Goal: Task Accomplishment & Management: Manage account settings

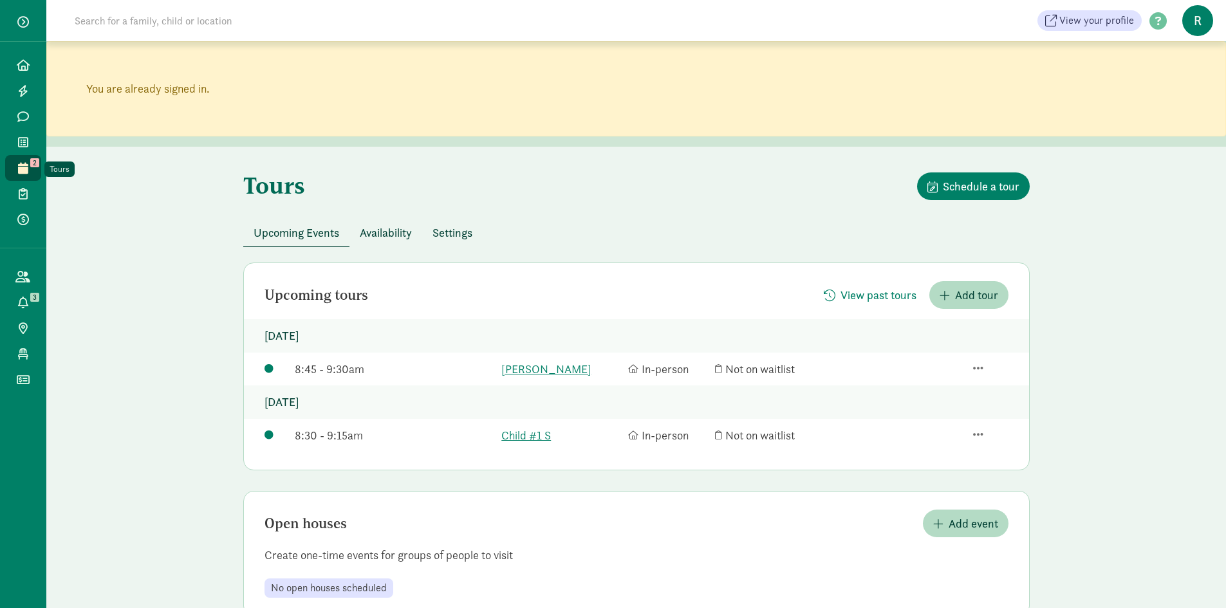
click at [29, 170] on span at bounding box center [22, 168] width 15 height 12
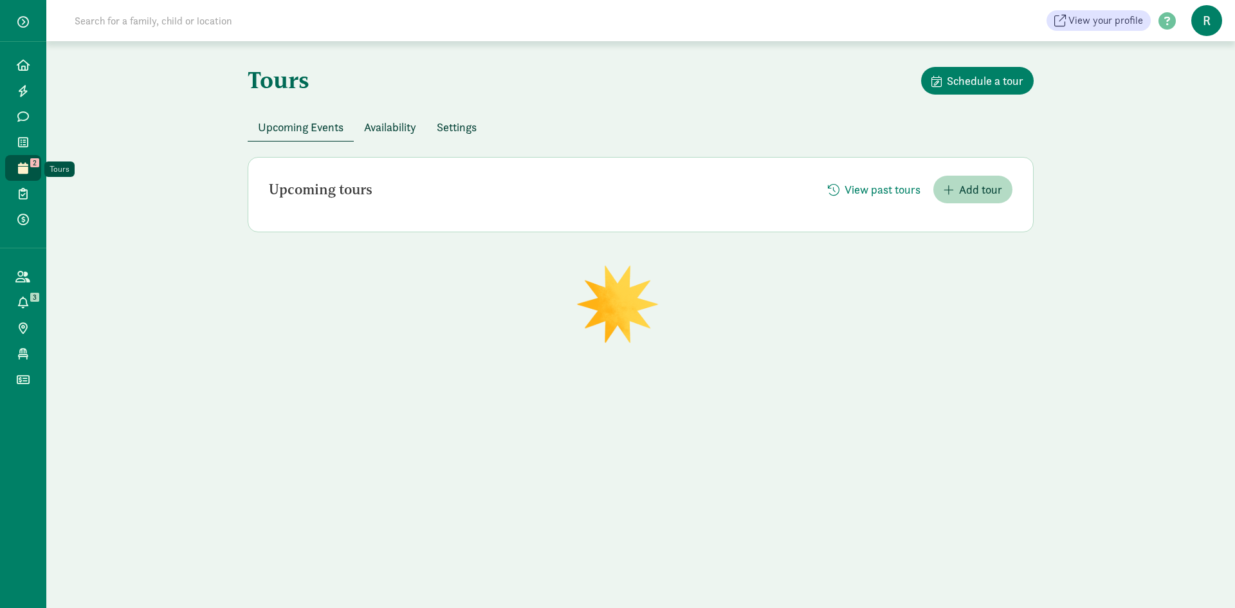
click at [29, 170] on span at bounding box center [22, 168] width 15 height 12
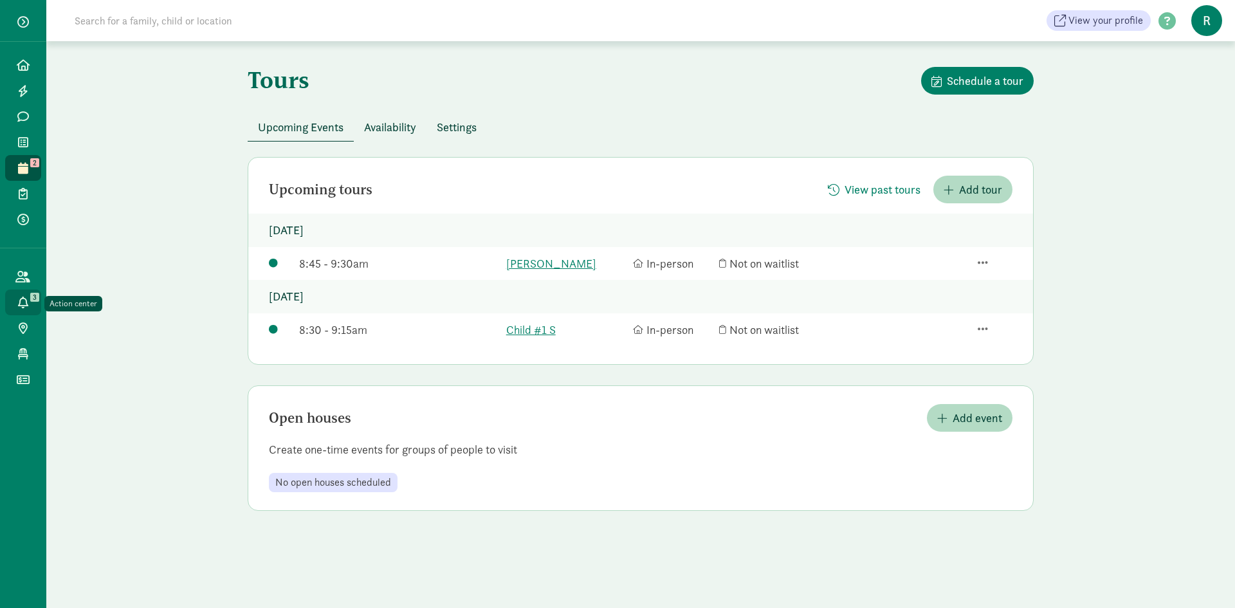
click at [37, 302] on link "Action center 3" at bounding box center [23, 303] width 36 height 26
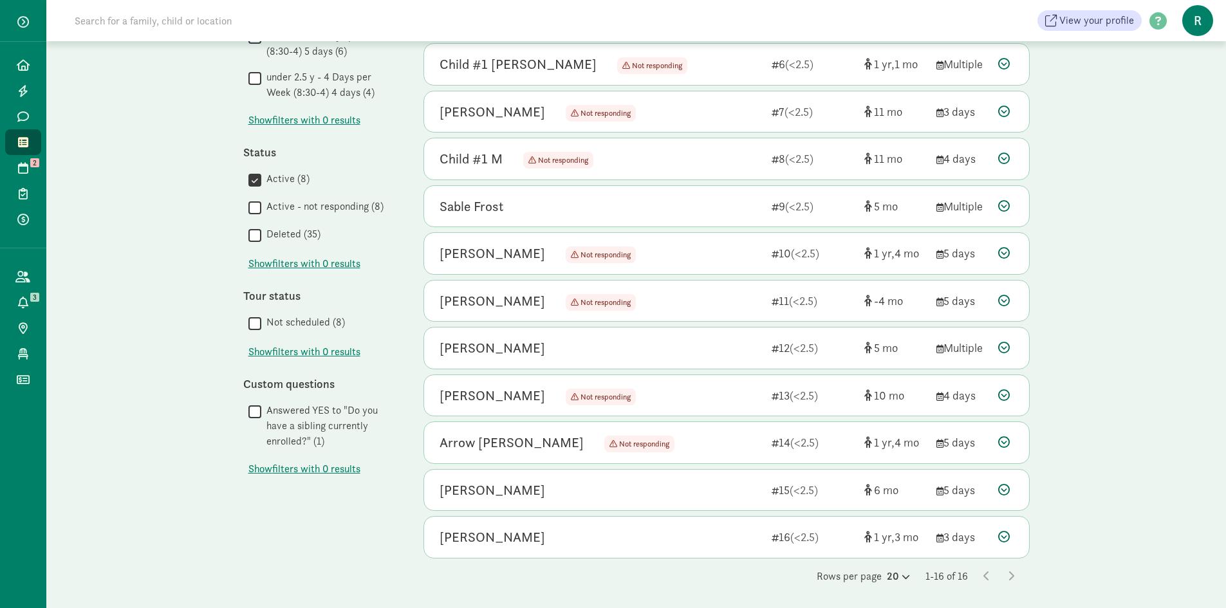
scroll to position [354, 0]
click at [18, 274] on icon at bounding box center [22, 277] width 15 height 12
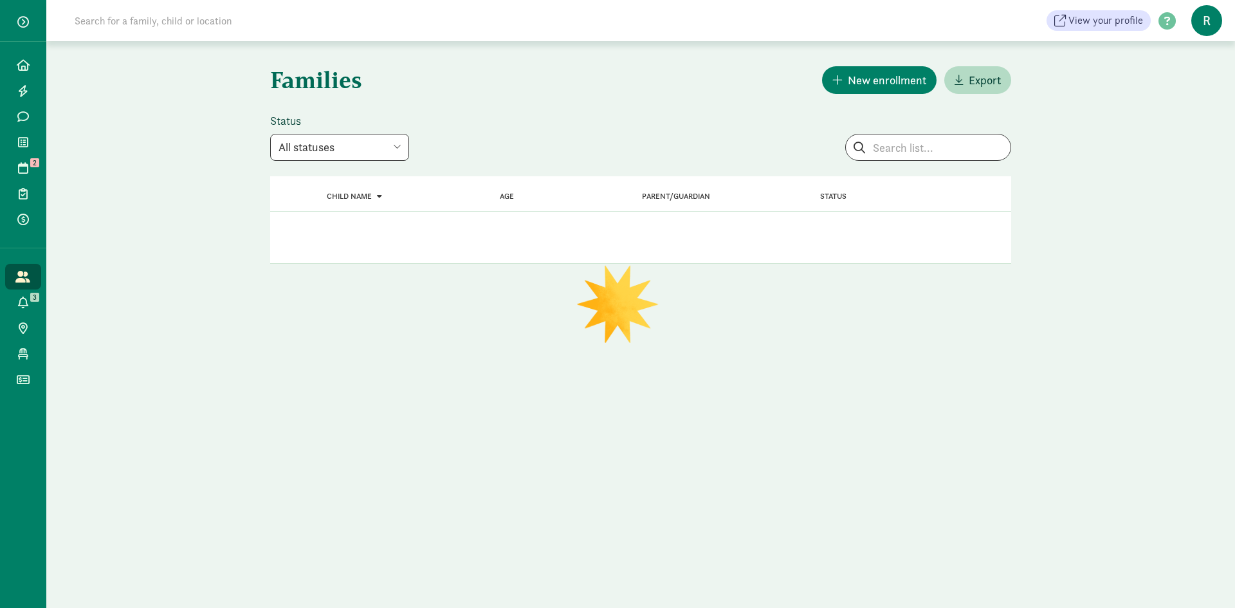
click at [398, 147] on select "All statuses Enrolled Inactive Removed from waitlist On waitlist Booked tour Le…" at bounding box center [339, 147] width 139 height 27
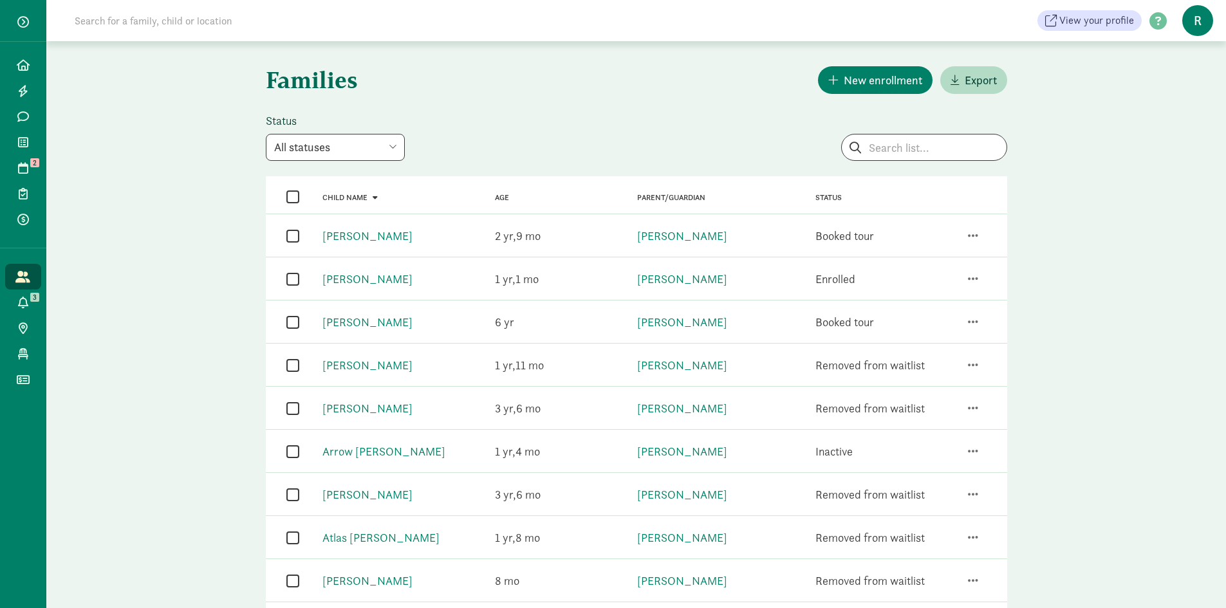
select select "inactive"
click at [266, 134] on select "All statuses Enrolled Inactive Removed from waitlist On waitlist Booked tour Le…" at bounding box center [335, 147] width 139 height 27
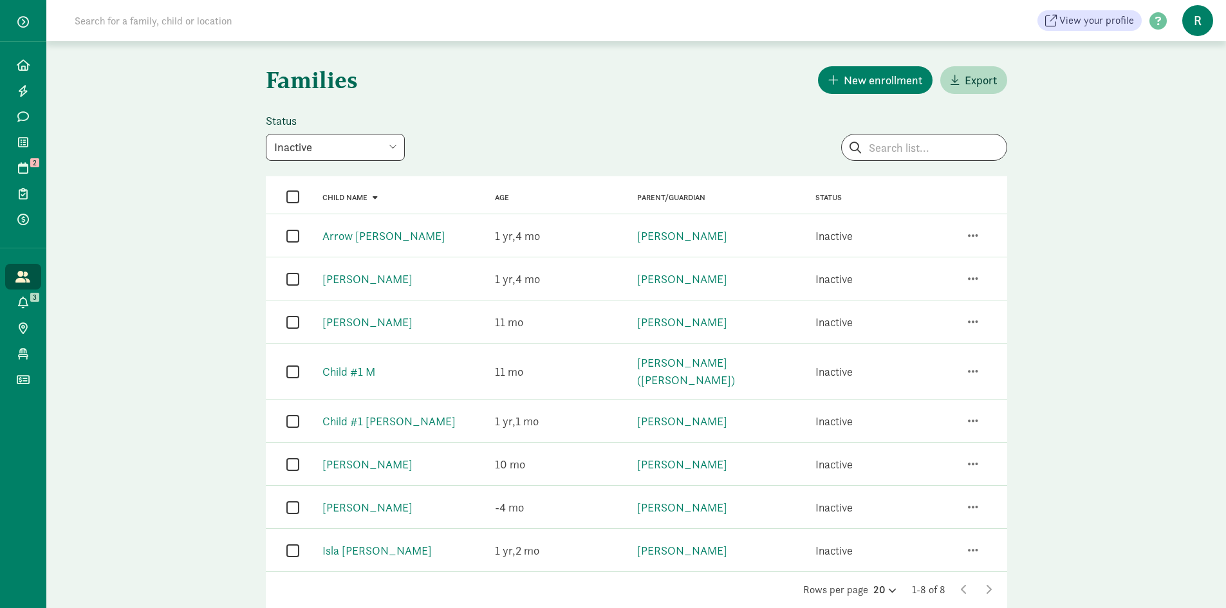
click at [291, 238] on input "checkbox" at bounding box center [292, 235] width 13 height 17
checkbox input "true"
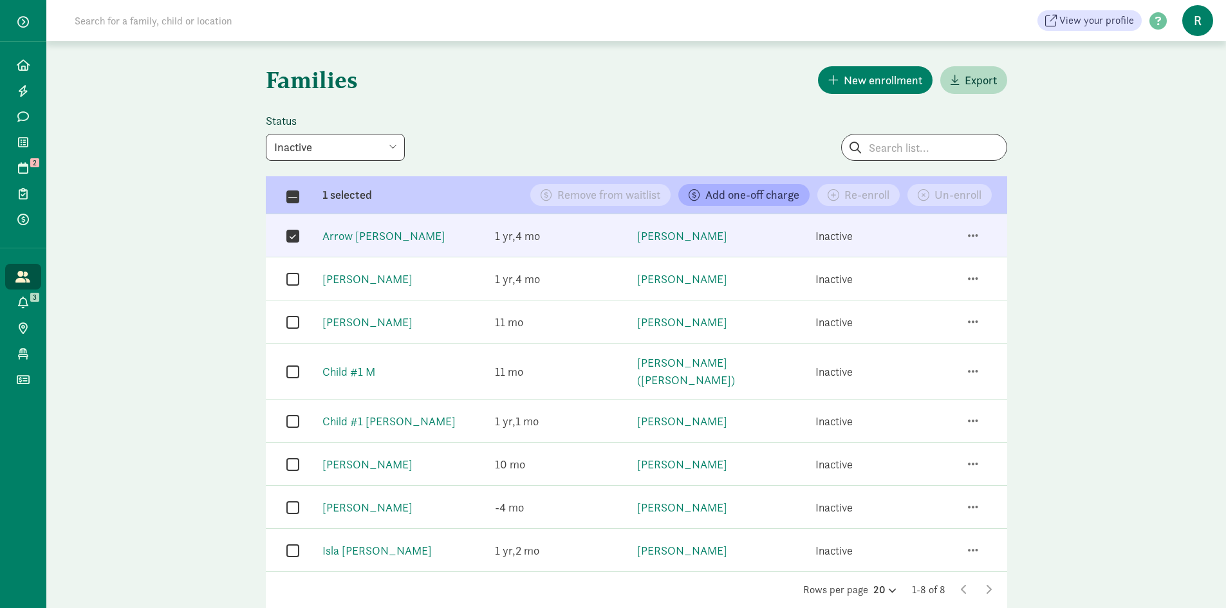
click at [295, 278] on input "checkbox" at bounding box center [292, 278] width 13 height 17
checkbox input "true"
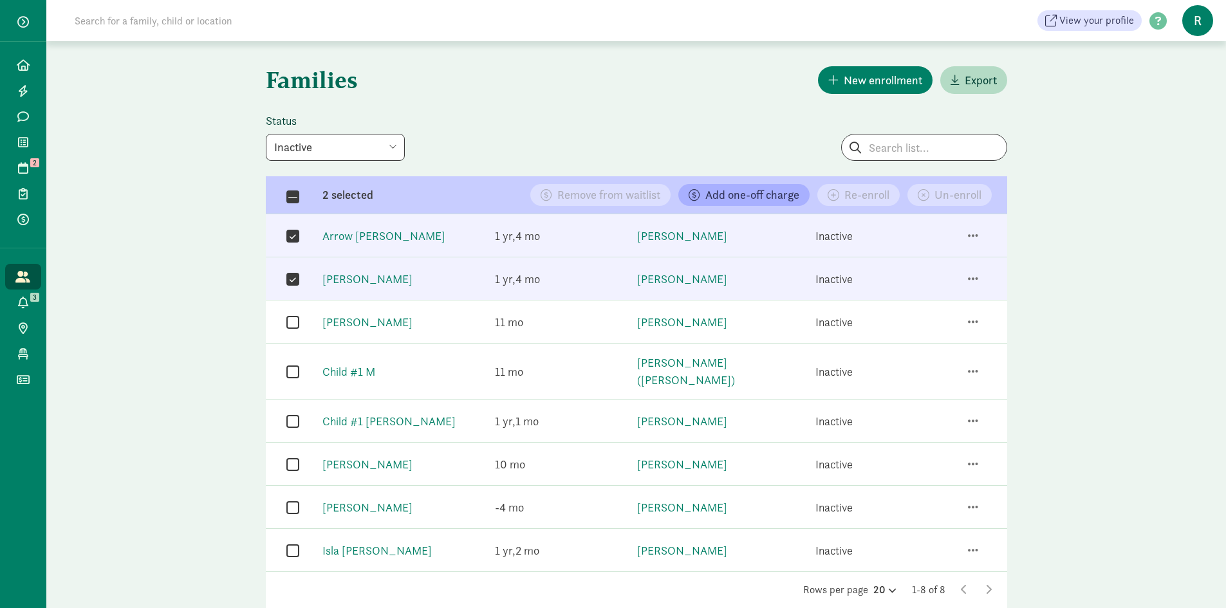
click at [298, 329] on input "checkbox" at bounding box center [292, 321] width 13 height 17
click at [293, 327] on input "checkbox" at bounding box center [292, 321] width 13 height 17
click at [294, 326] on input "checkbox" at bounding box center [292, 321] width 13 height 17
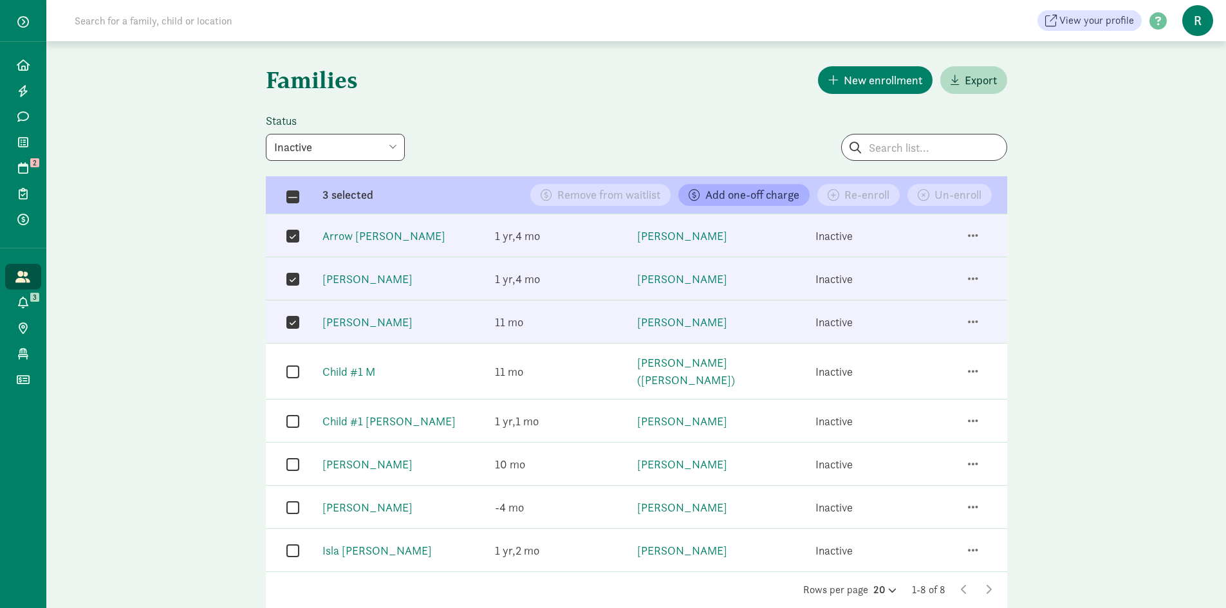
click at [294, 326] on input "checkbox" at bounding box center [292, 321] width 13 height 17
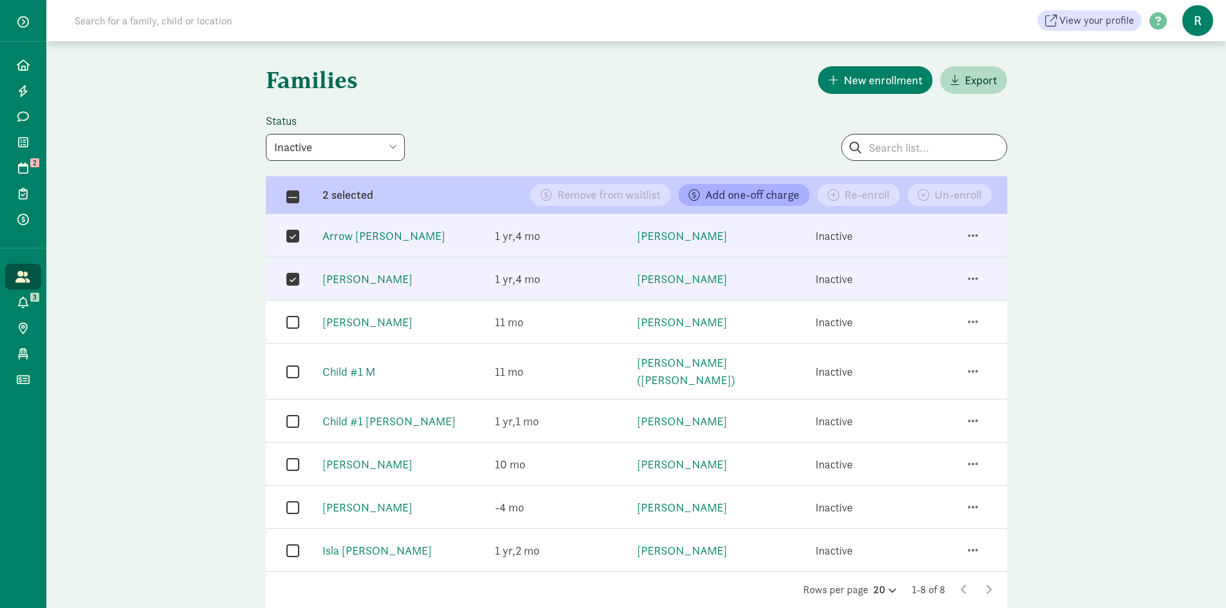
click at [290, 321] on input "checkbox" at bounding box center [292, 321] width 13 height 17
checkbox input "true"
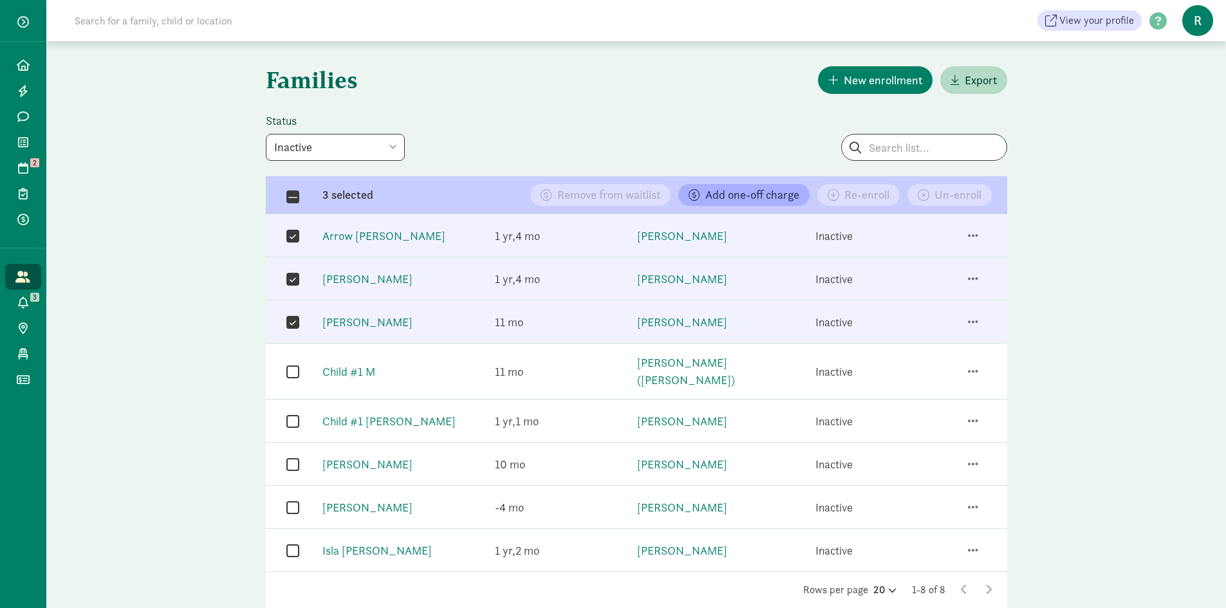
click at [295, 363] on input "checkbox" at bounding box center [292, 371] width 13 height 17
click at [293, 367] on input "checkbox" at bounding box center [292, 371] width 13 height 17
checkbox input "true"
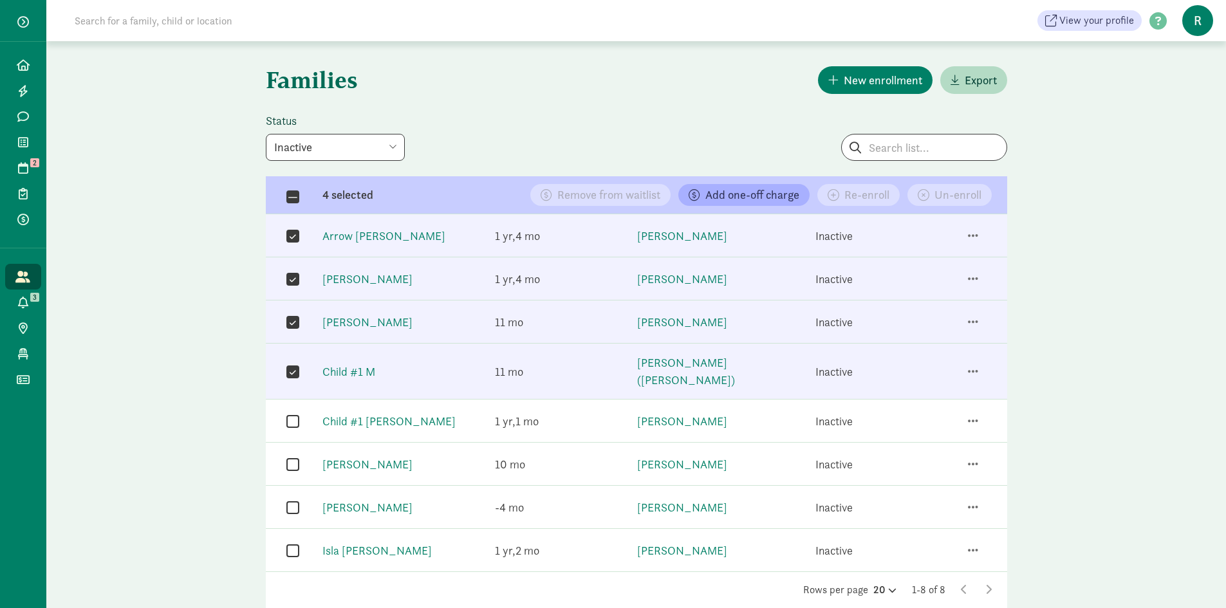
click at [292, 412] on input "checkbox" at bounding box center [292, 420] width 13 height 17
checkbox input "true"
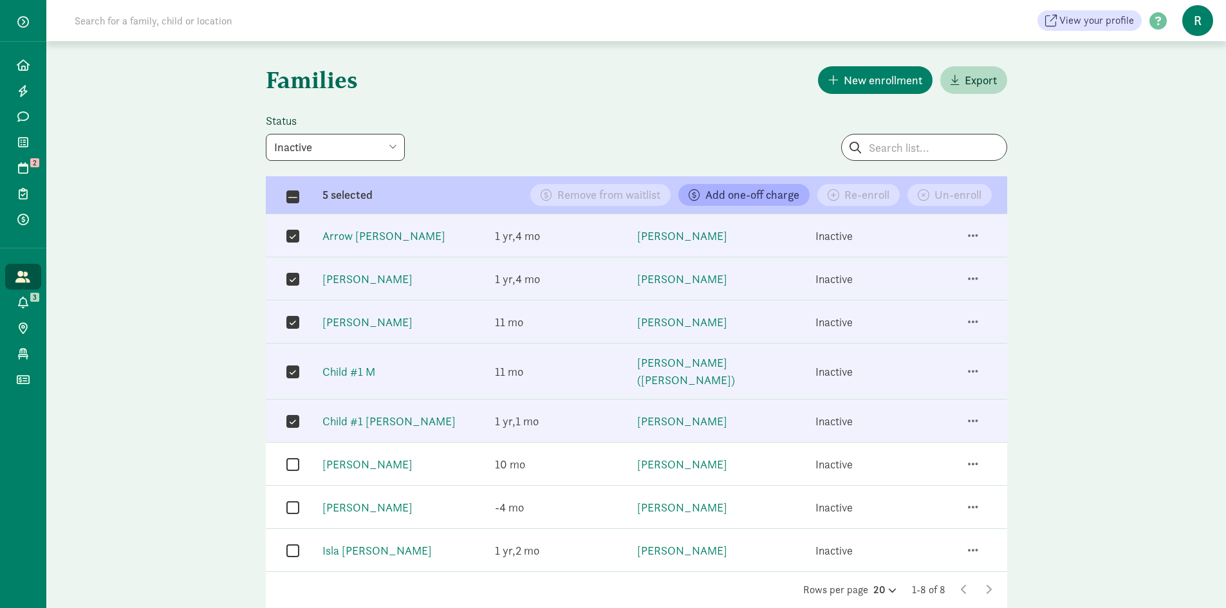
scroll to position [28, 0]
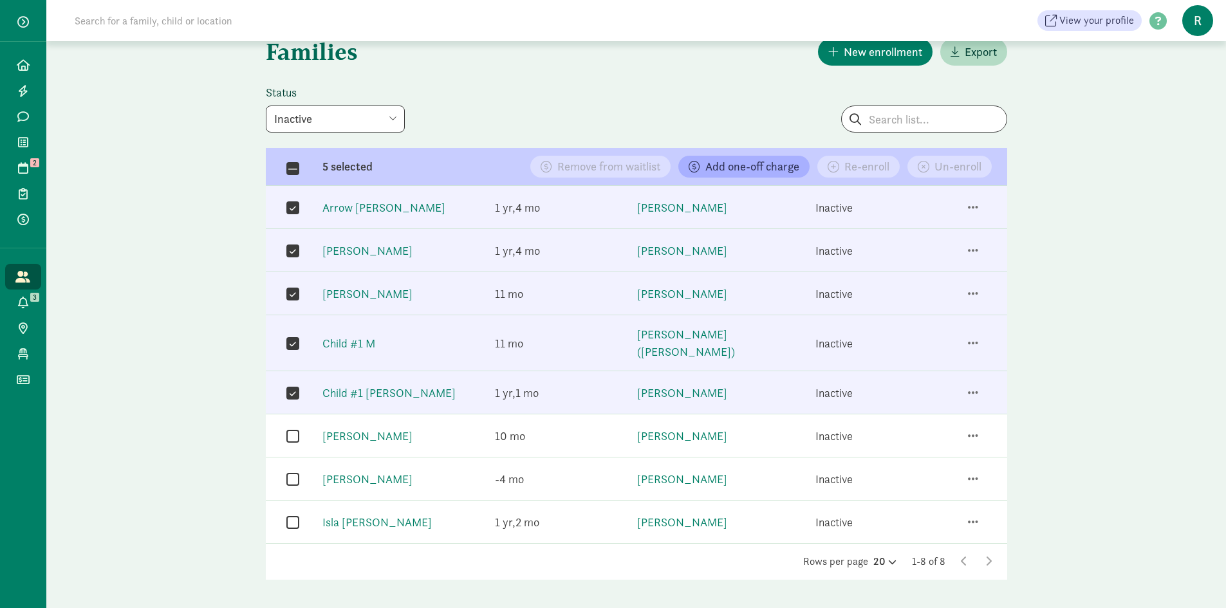
click at [295, 427] on input "checkbox" at bounding box center [292, 435] width 13 height 17
checkbox input "true"
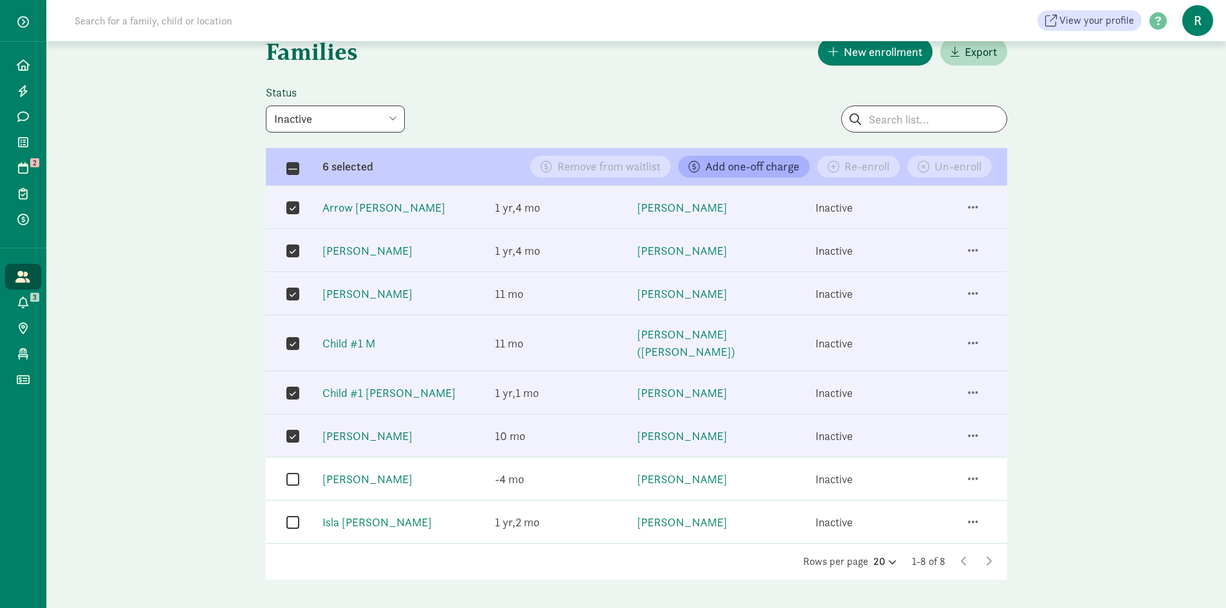
click at [293, 470] on input "checkbox" at bounding box center [292, 478] width 13 height 17
checkbox input "true"
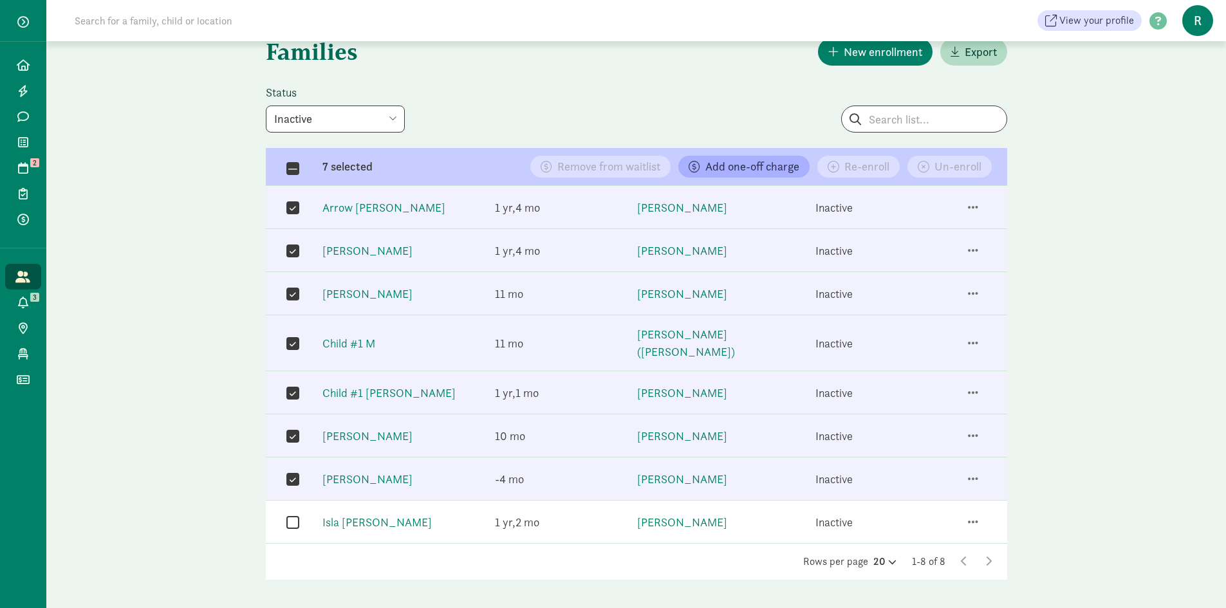
click at [295, 513] on input "checkbox" at bounding box center [292, 521] width 13 height 17
checkbox input "true"
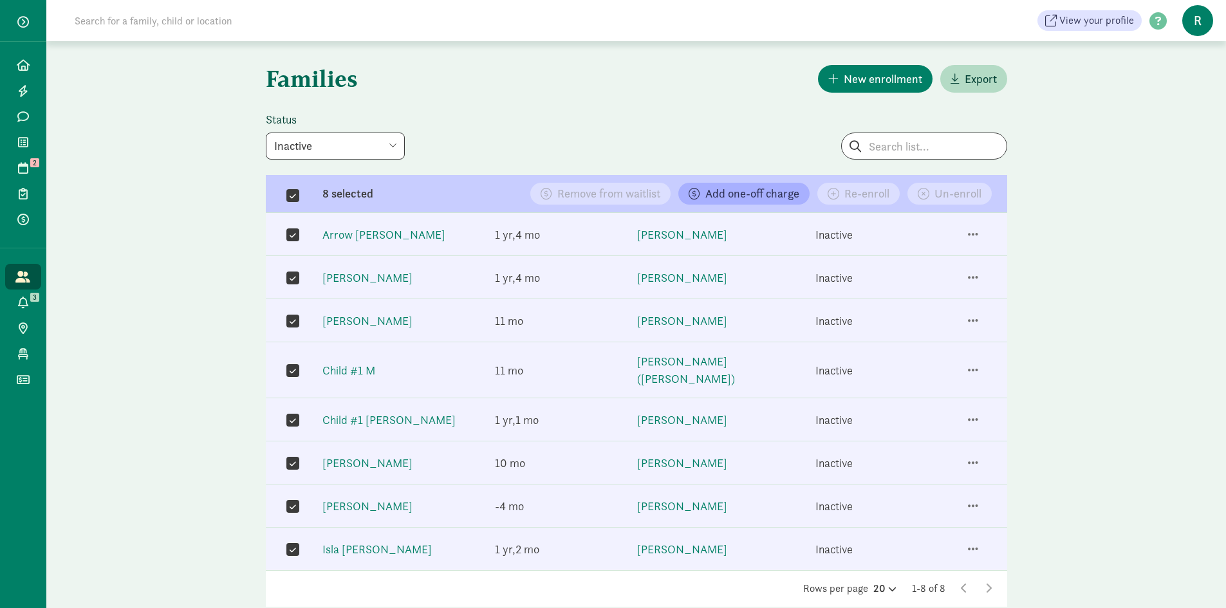
scroll to position [0, 0]
click at [392, 149] on select "All statuses Enrolled Inactive Removed from waitlist On waitlist Booked tour Le…" at bounding box center [335, 147] width 139 height 27
select select "on_waitlist"
click at [266, 134] on select "All statuses Enrolled Inactive Removed from waitlist On waitlist Booked tour Le…" at bounding box center [335, 147] width 139 height 27
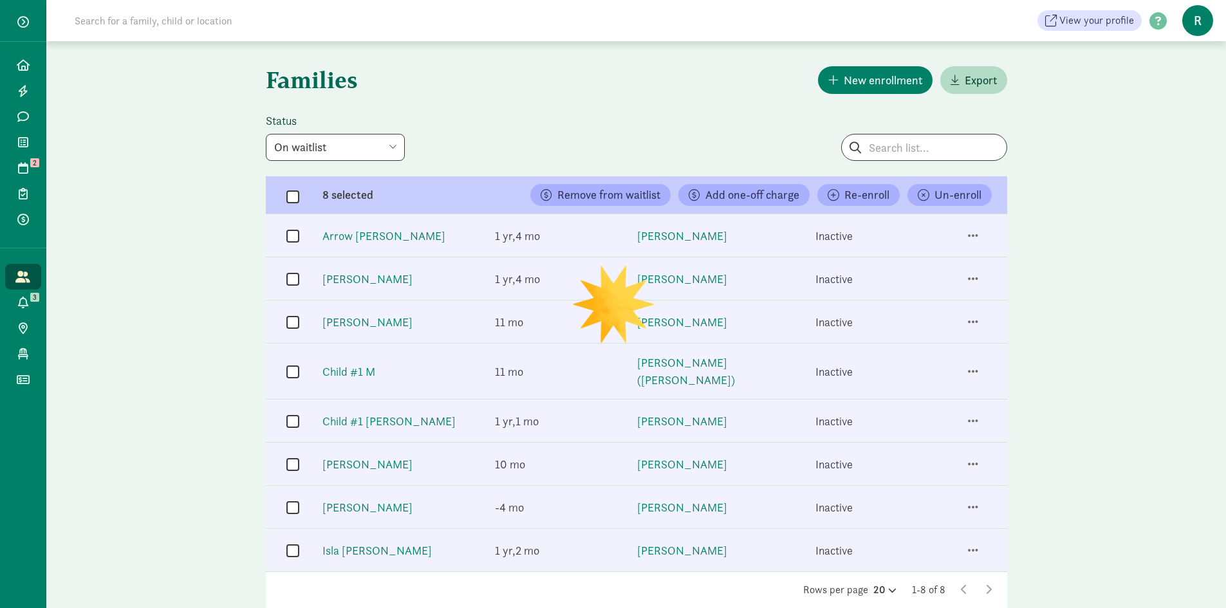
checkbox input "false"
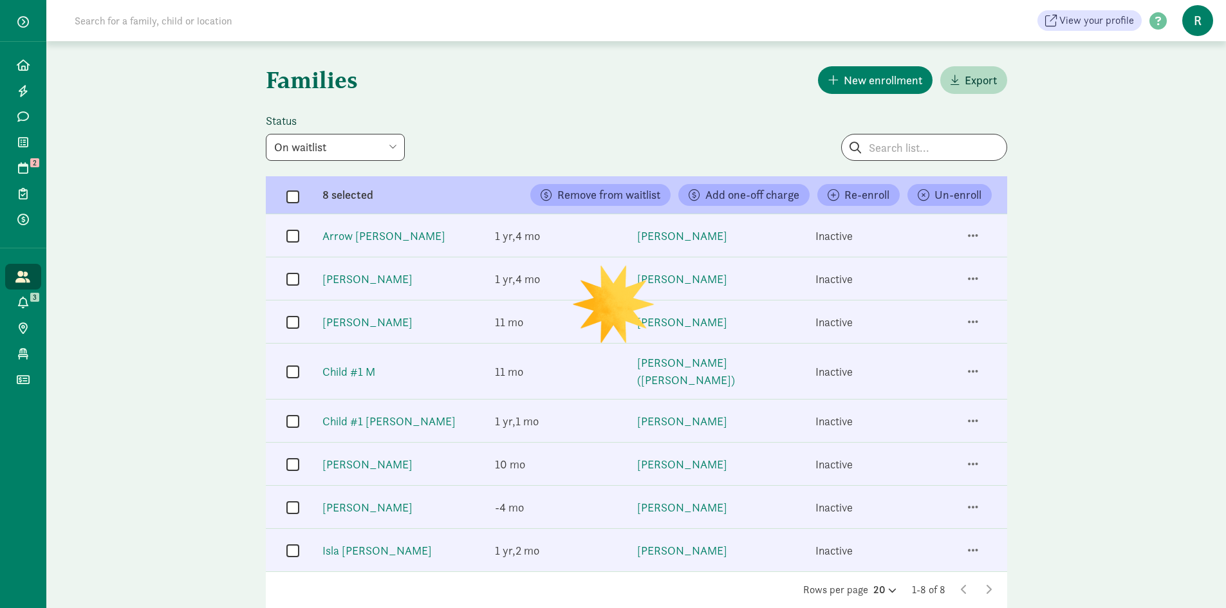
checkbox input "false"
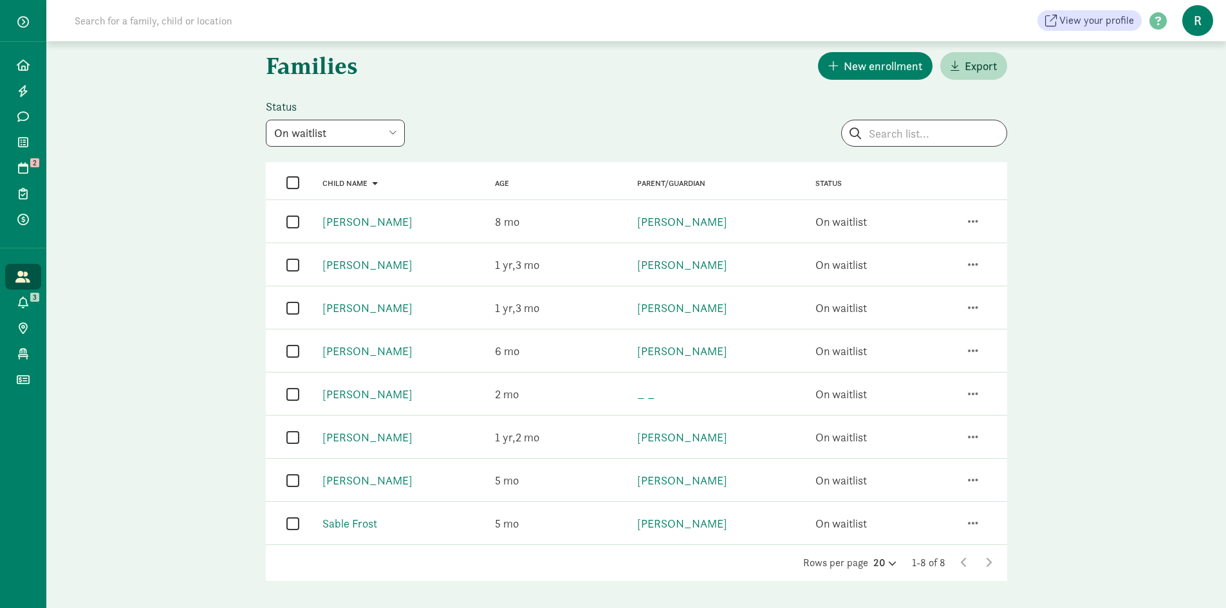
scroll to position [28, 0]
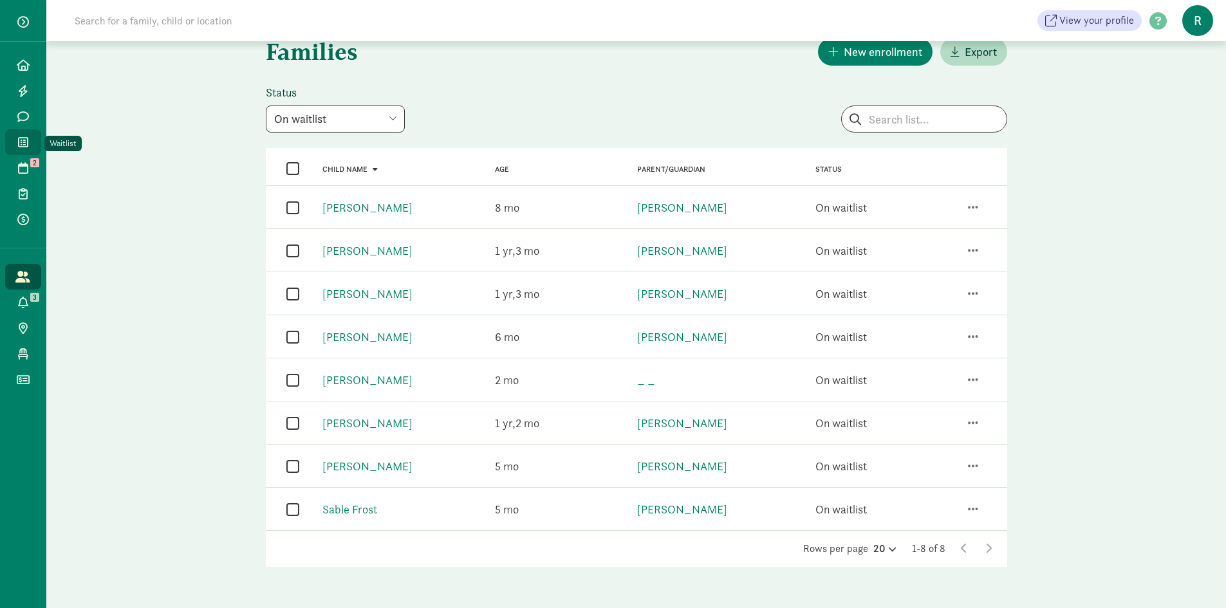
click at [23, 145] on icon at bounding box center [23, 142] width 10 height 12
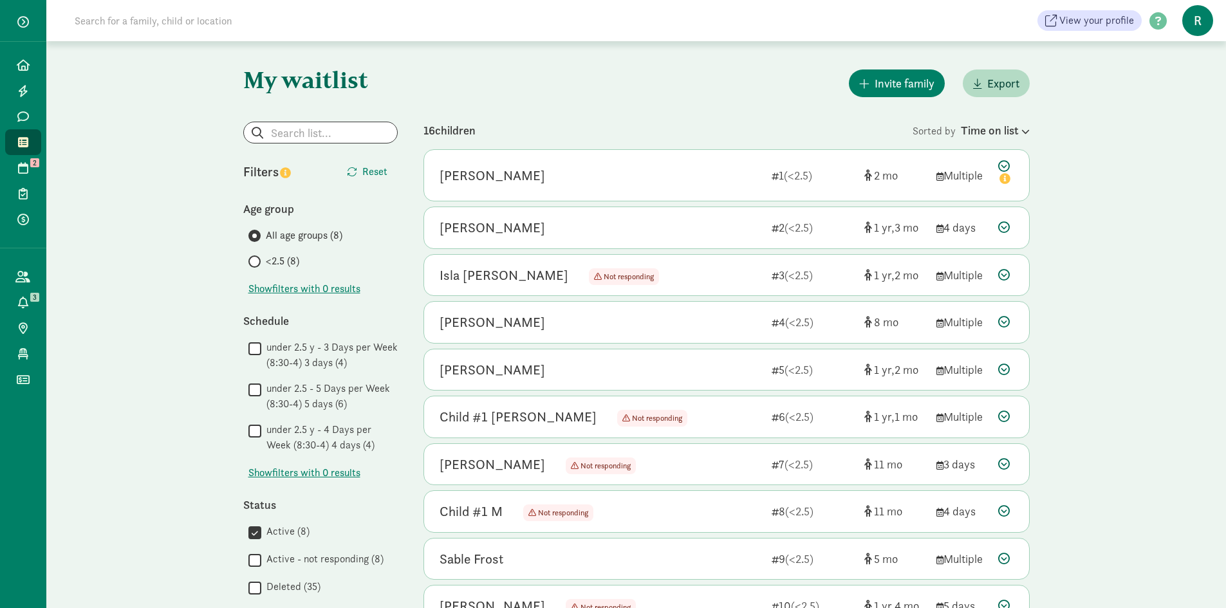
drag, startPoint x: 0, startPoint y: 0, endPoint x: 800, endPoint y: 116, distance: 808.7
click at [800, 116] on div "My waitlist Invite family Export Show filters Filters Reset Age group All age g…" at bounding box center [636, 501] width 838 height 921
click at [342, 288] on span "Show filters with 0 results" at bounding box center [304, 288] width 112 height 15
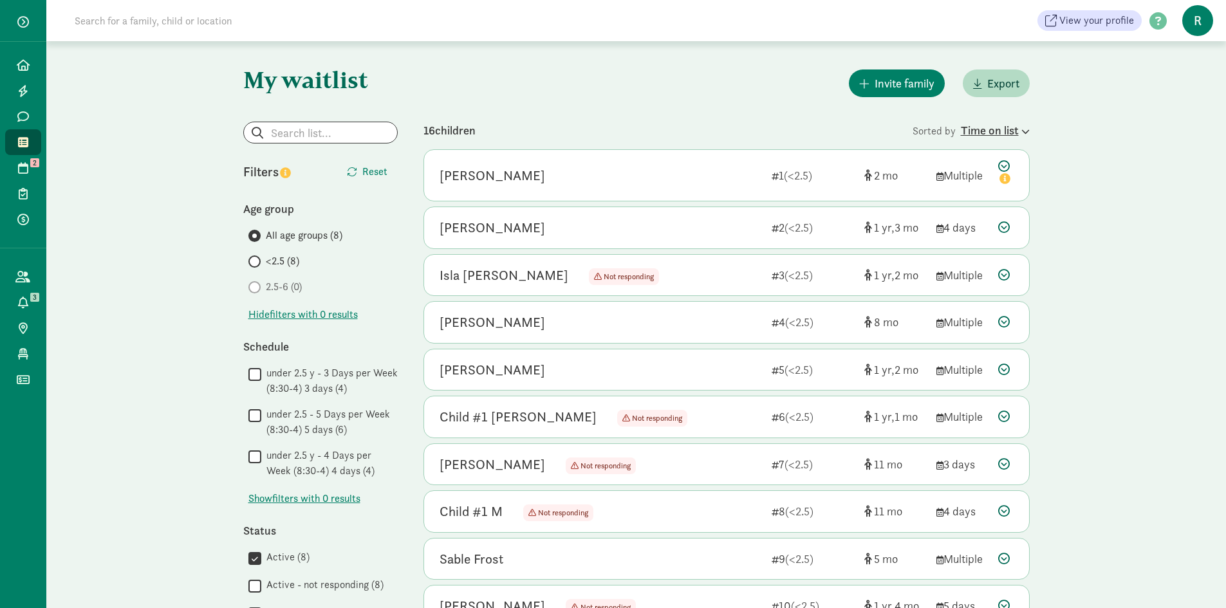
click at [1018, 134] on icon at bounding box center [1023, 131] width 11 height 8
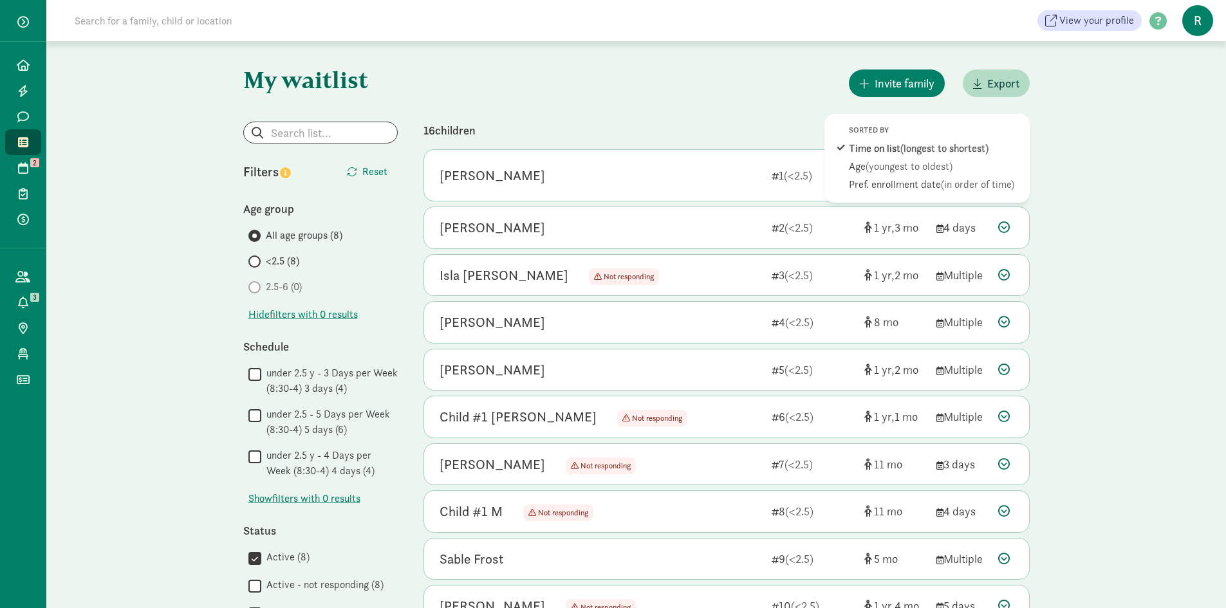
click at [1068, 124] on div "My waitlist Invite family Export Show filters Filters Reset Age group All age g…" at bounding box center [635, 501] width 1179 height 921
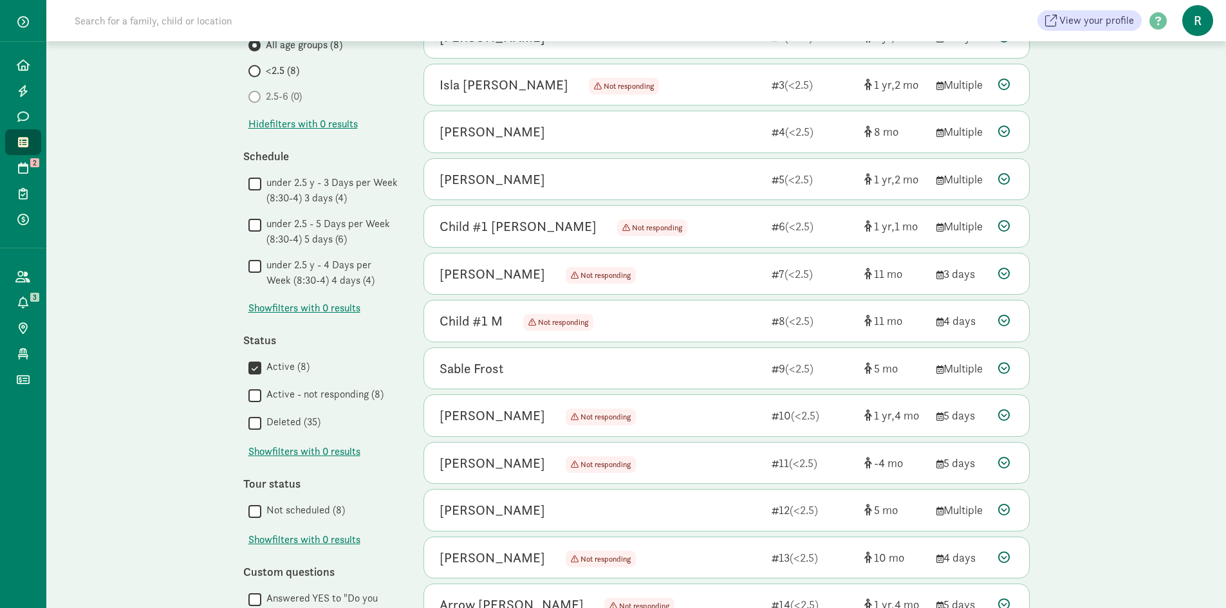
scroll to position [161, 0]
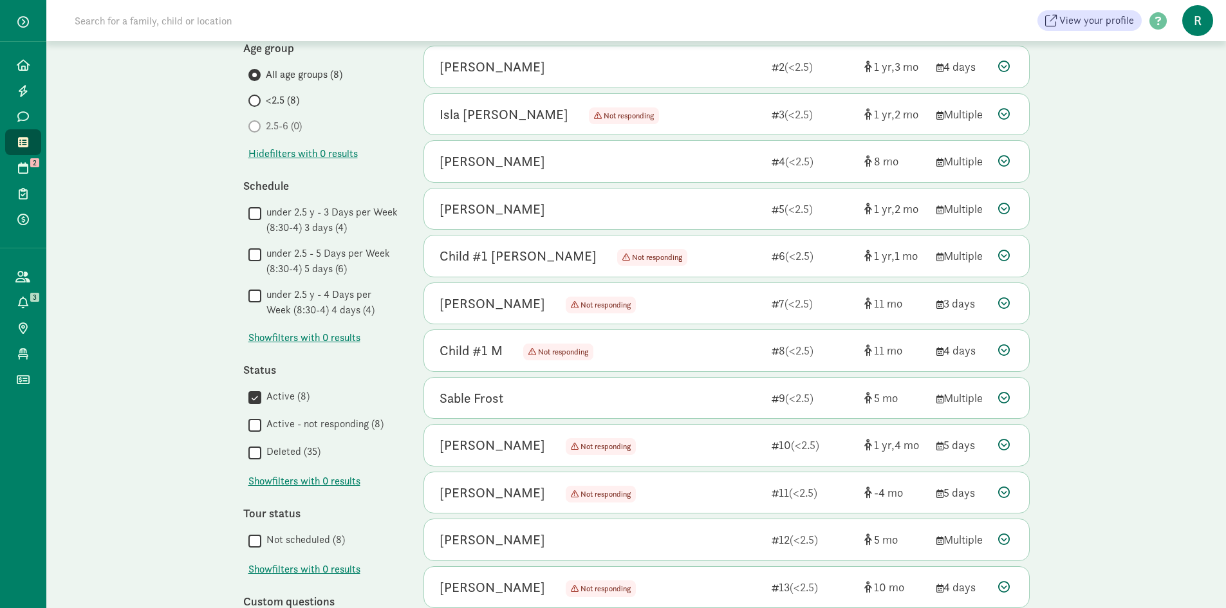
click at [259, 425] on input "Active - not responding (8)" at bounding box center [254, 424] width 13 height 17
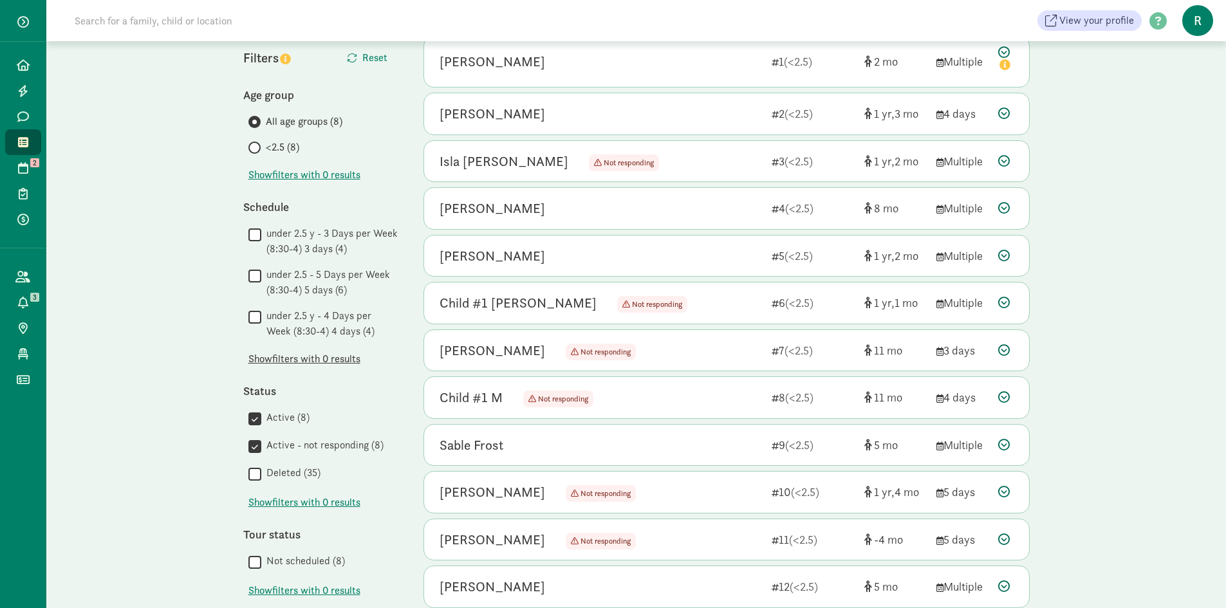
scroll to position [193, 0]
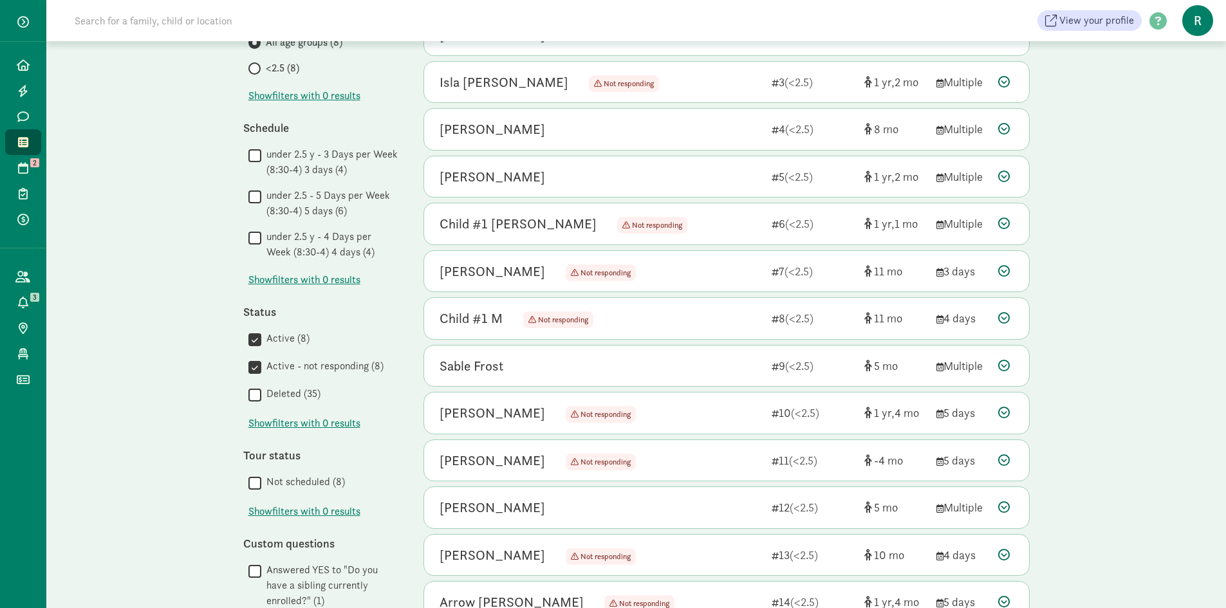
click at [254, 367] on input "Active - not responding (8)" at bounding box center [254, 366] width 13 height 17
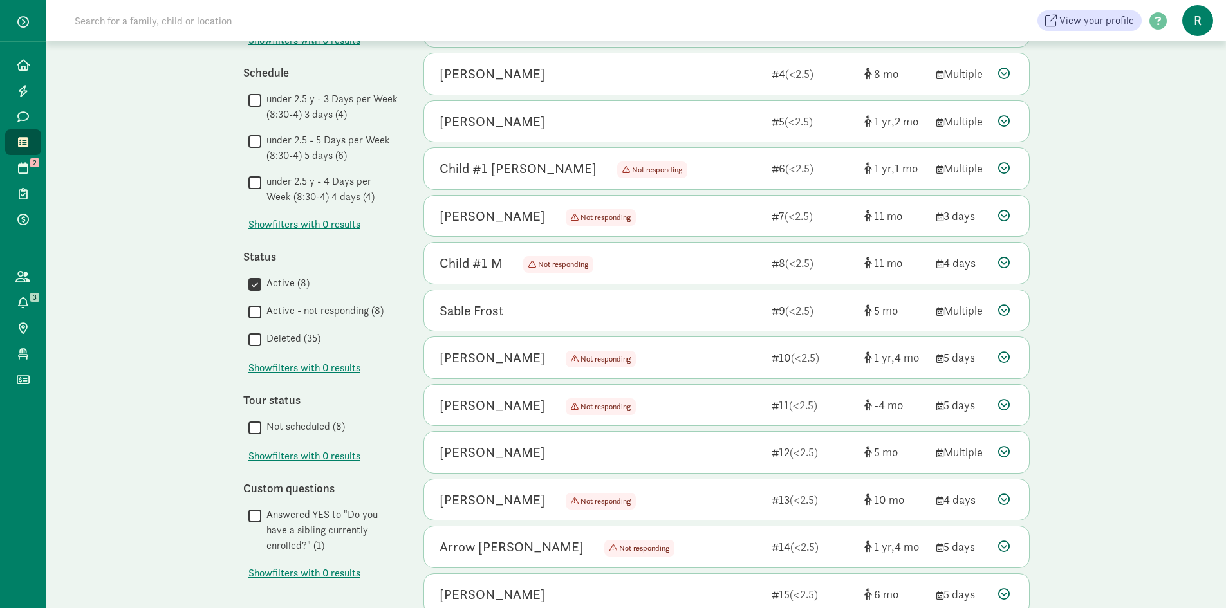
scroll to position [257, 0]
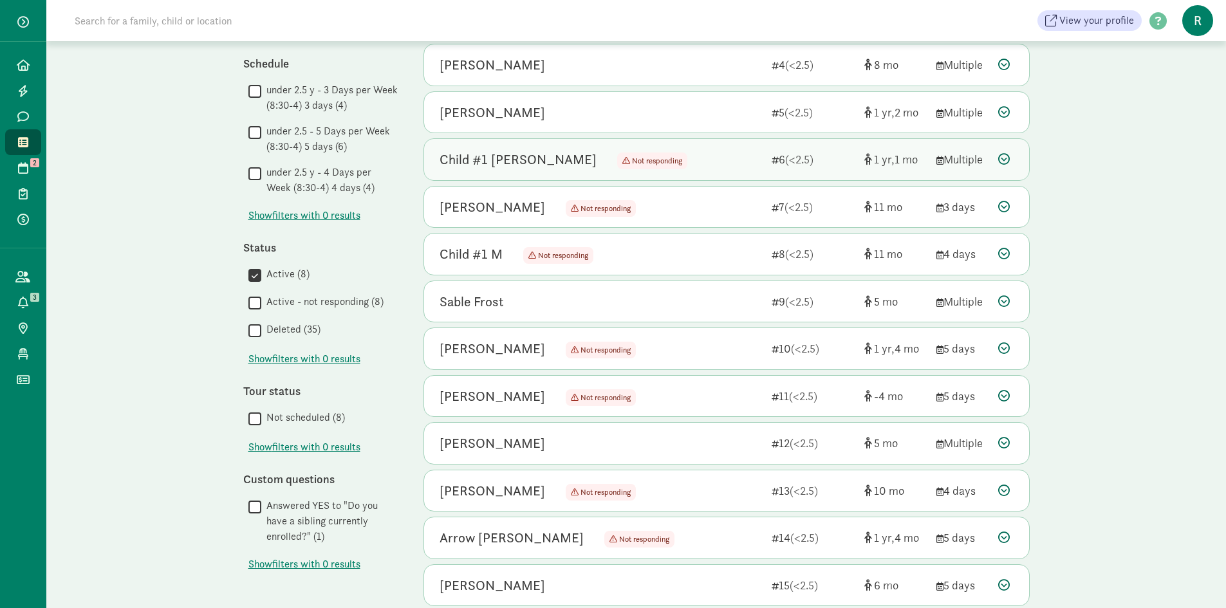
click at [1001, 161] on icon at bounding box center [1004, 159] width 12 height 12
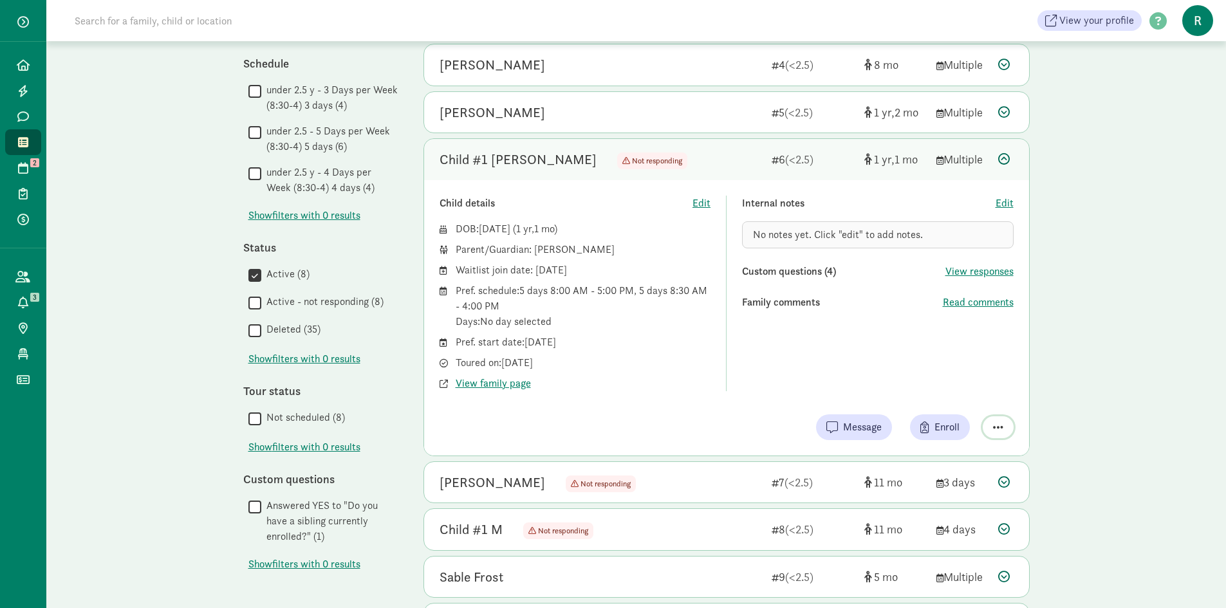
click at [1002, 426] on button "button" at bounding box center [997, 427] width 31 height 22
click at [1122, 299] on div "My waitlist Invite family Export Show filters Active Reset Filters Reset Age gr…" at bounding box center [635, 382] width 1179 height 1197
click at [1002, 159] on icon at bounding box center [1004, 159] width 12 height 12
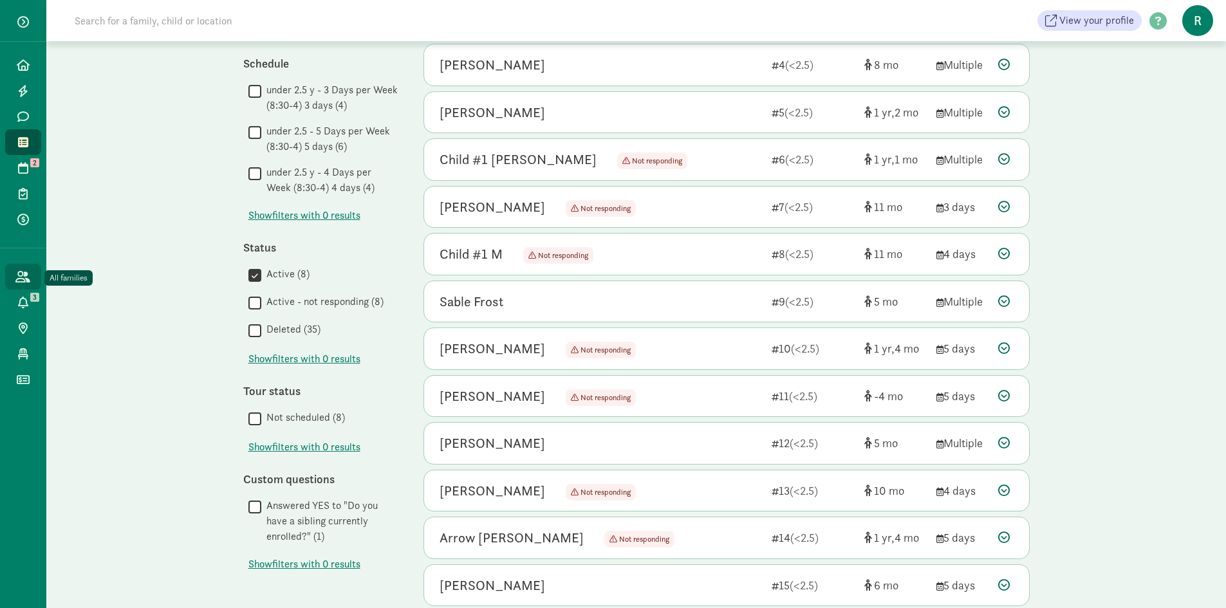
click at [24, 277] on icon at bounding box center [22, 277] width 15 height 12
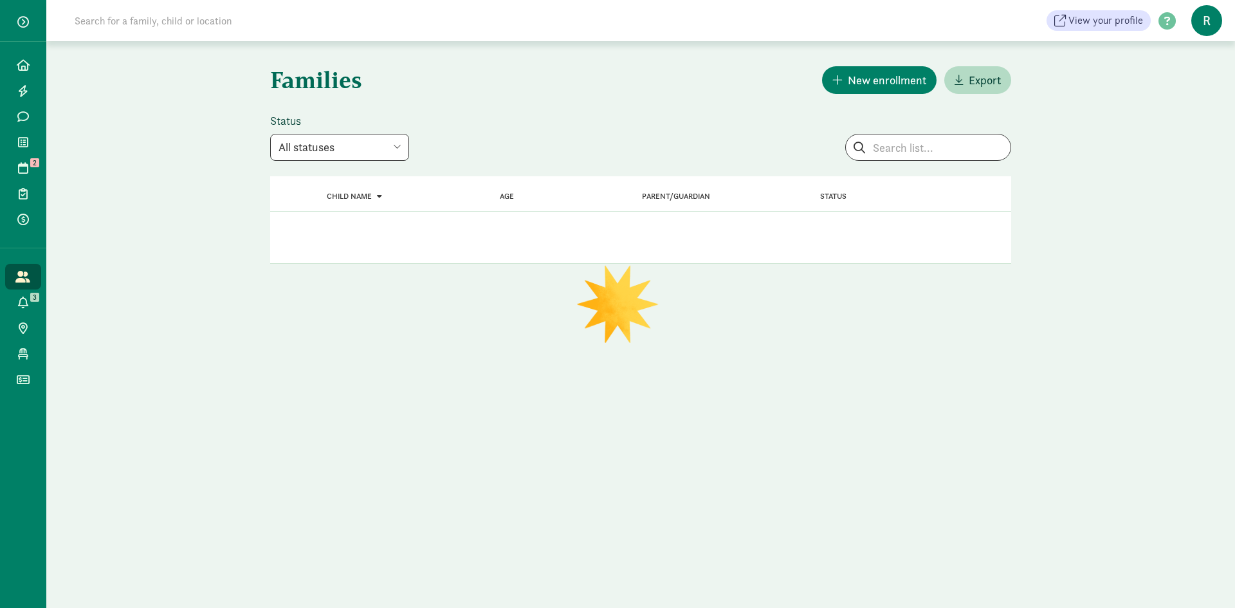
click at [400, 149] on select "All statuses Enrolled Inactive Removed from waitlist On waitlist Booked tour Le…" at bounding box center [339, 147] width 139 height 27
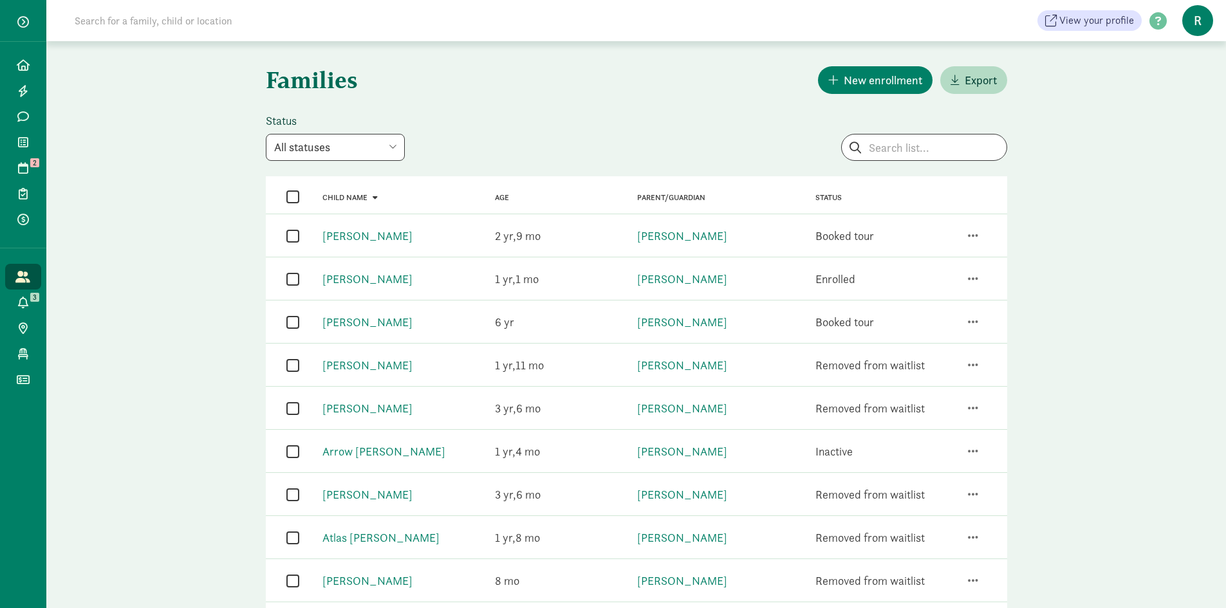
select select "inactive"
click at [266, 134] on select "All statuses Enrolled Inactive Removed from waitlist On waitlist Booked tour Le…" at bounding box center [335, 147] width 139 height 27
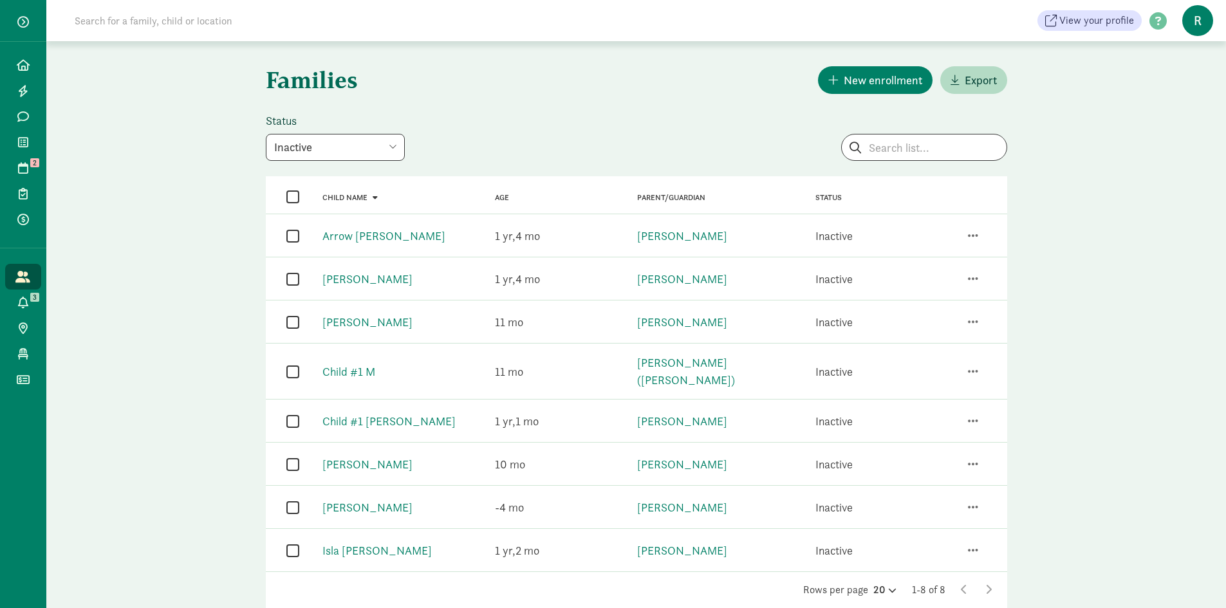
click at [293, 233] on input "checkbox" at bounding box center [292, 235] width 13 height 17
checkbox input "true"
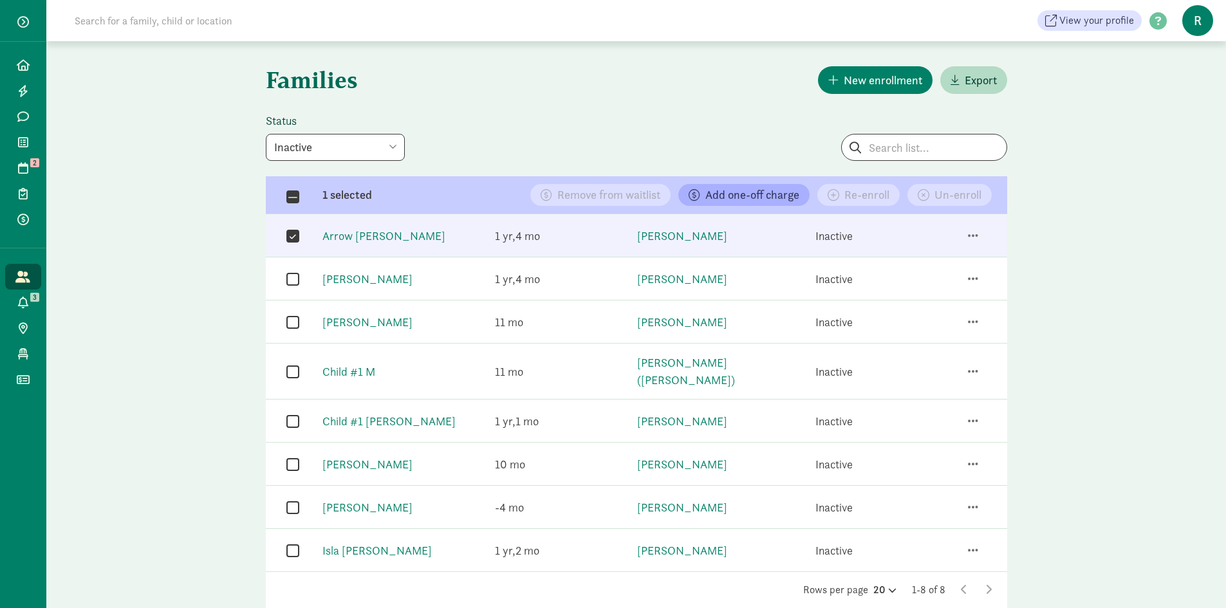
click at [292, 279] on input "checkbox" at bounding box center [292, 278] width 13 height 17
checkbox input "true"
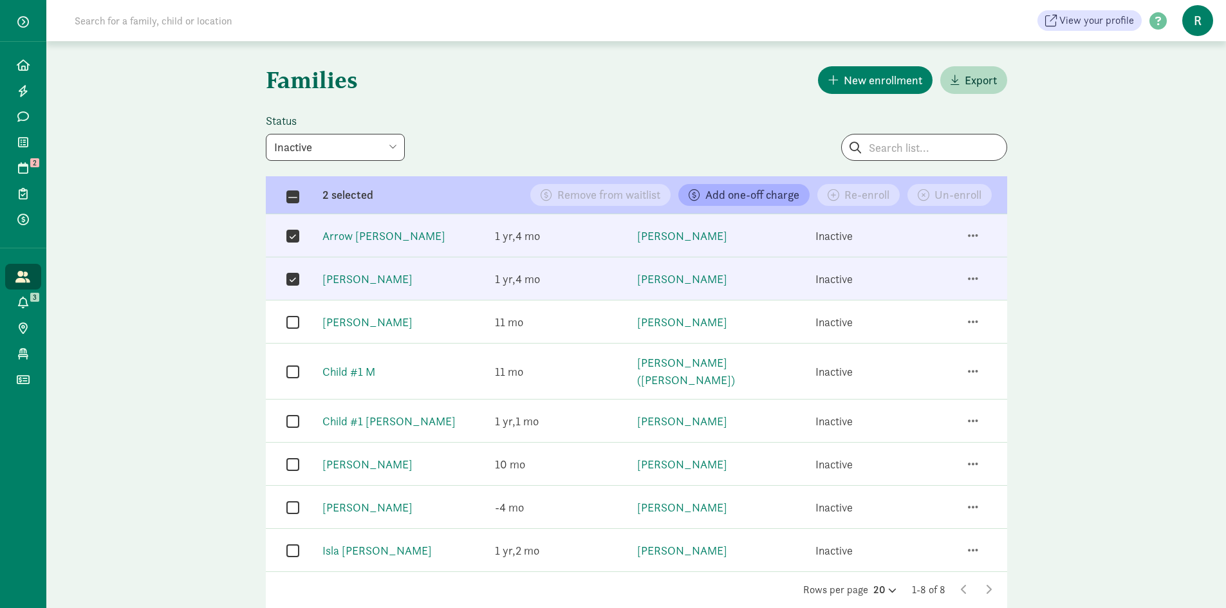
click at [293, 324] on input "checkbox" at bounding box center [292, 321] width 13 height 17
checkbox input "true"
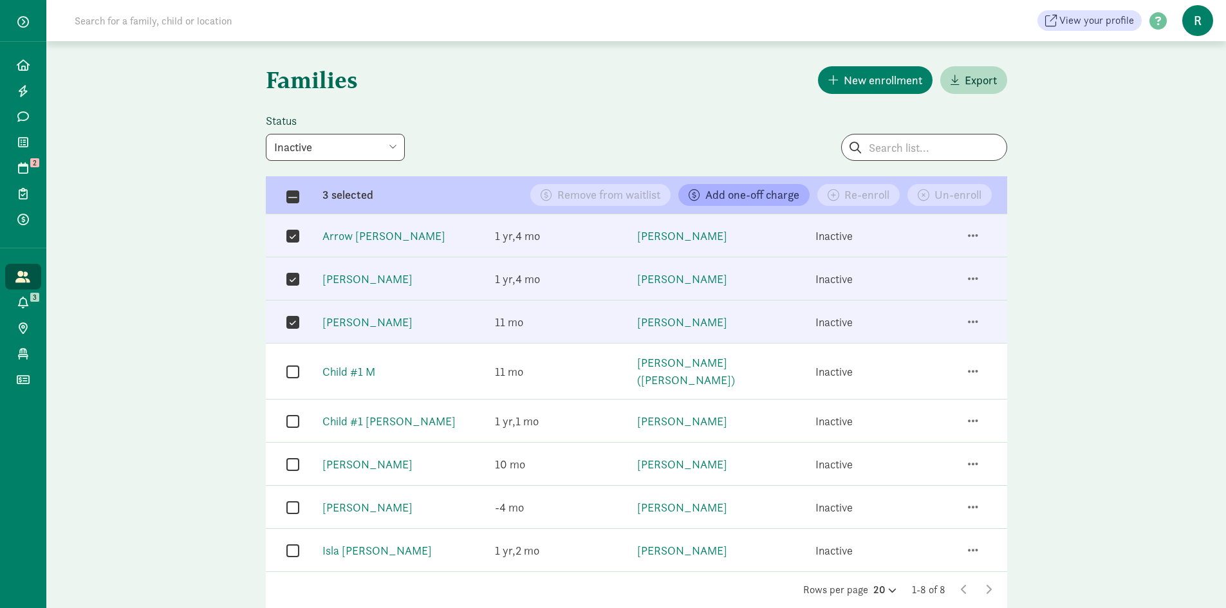
click at [293, 368] on input "checkbox" at bounding box center [292, 371] width 13 height 17
checkbox input "true"
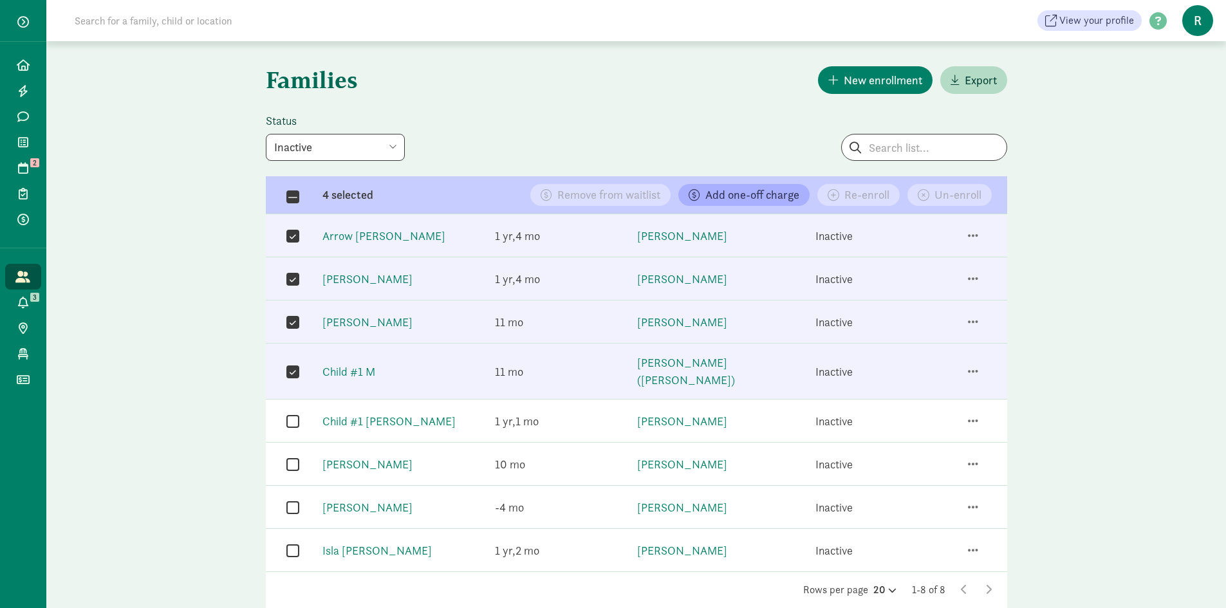
click at [295, 412] on input "checkbox" at bounding box center [292, 420] width 13 height 17
checkbox input "true"
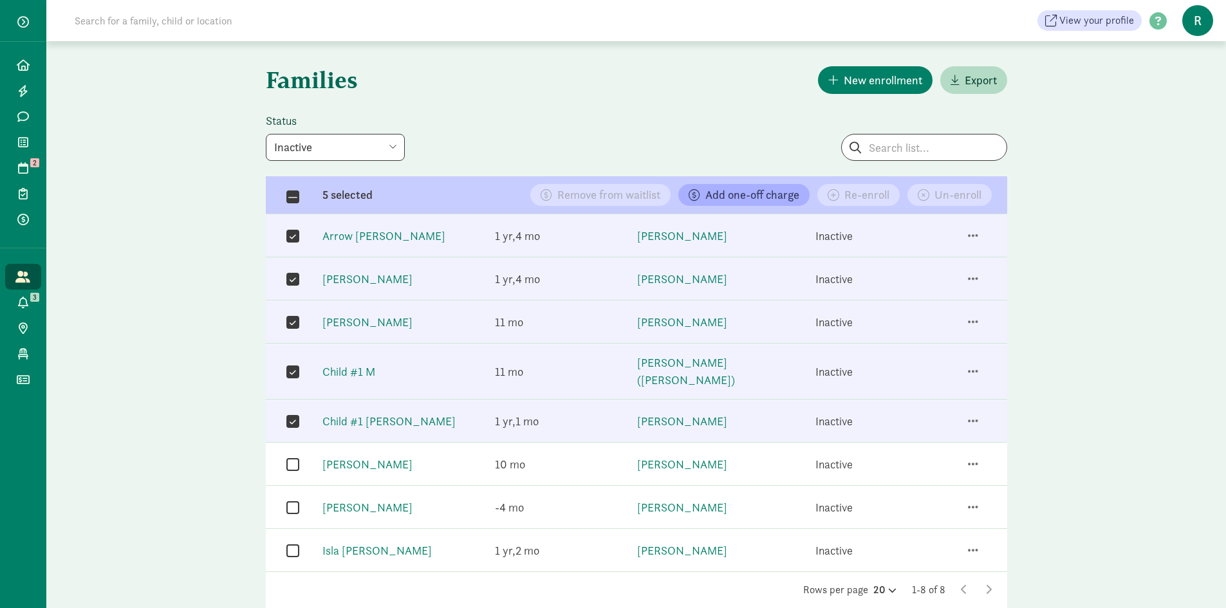
click at [290, 456] on input "checkbox" at bounding box center [292, 464] width 13 height 17
checkbox input "true"
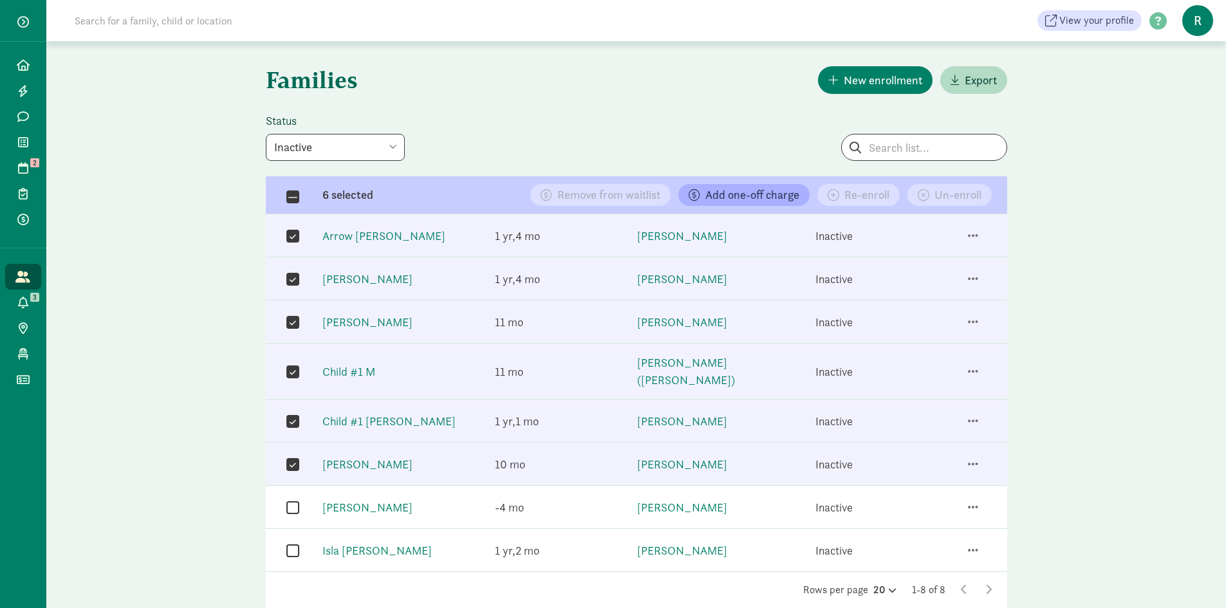
drag, startPoint x: 290, startPoint y: 499, endPoint x: 299, endPoint y: 518, distance: 21.0
click at [291, 501] on input "checkbox" at bounding box center [292, 507] width 13 height 17
checkbox input "true"
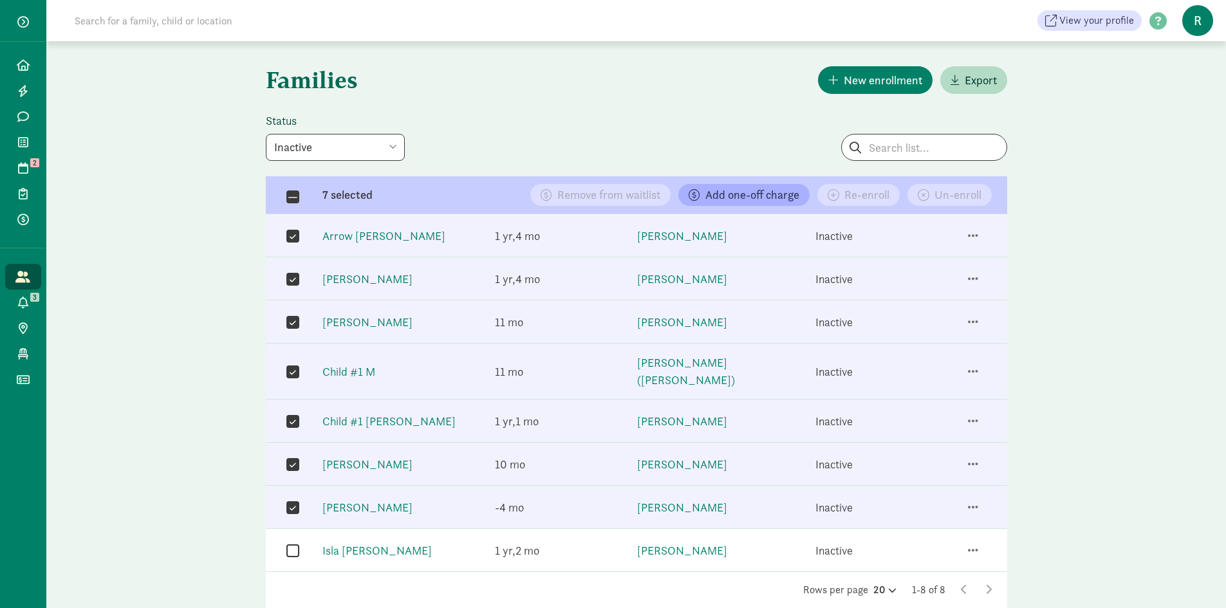
click at [291, 542] on input "checkbox" at bounding box center [292, 550] width 13 height 17
checkbox input "true"
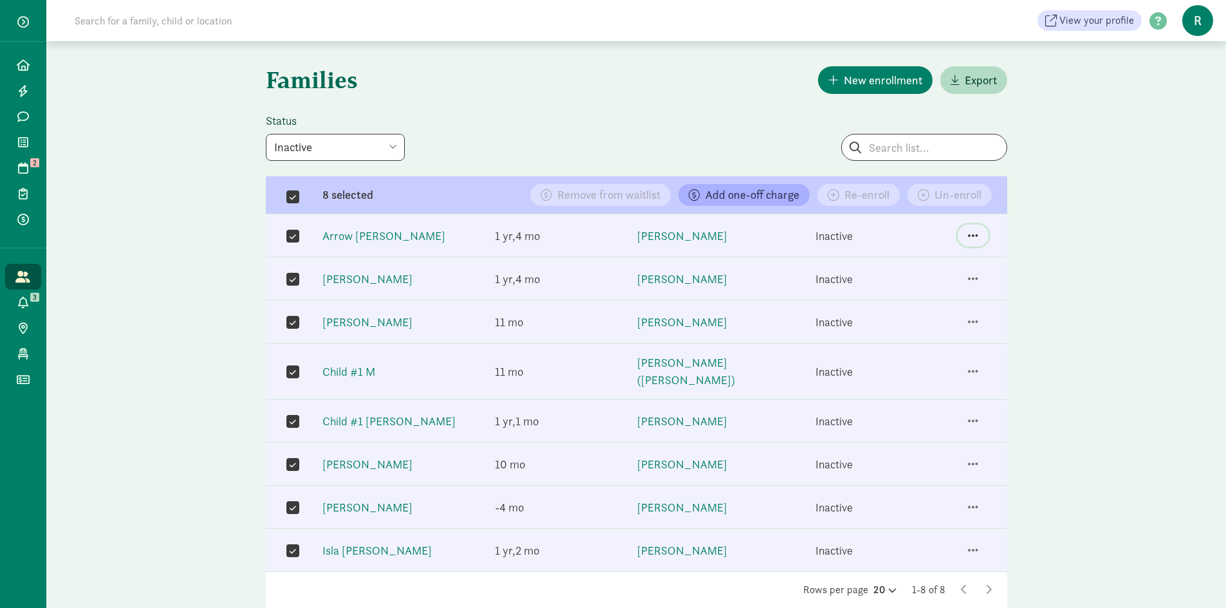
click at [969, 234] on span "button" at bounding box center [973, 236] width 10 height 12
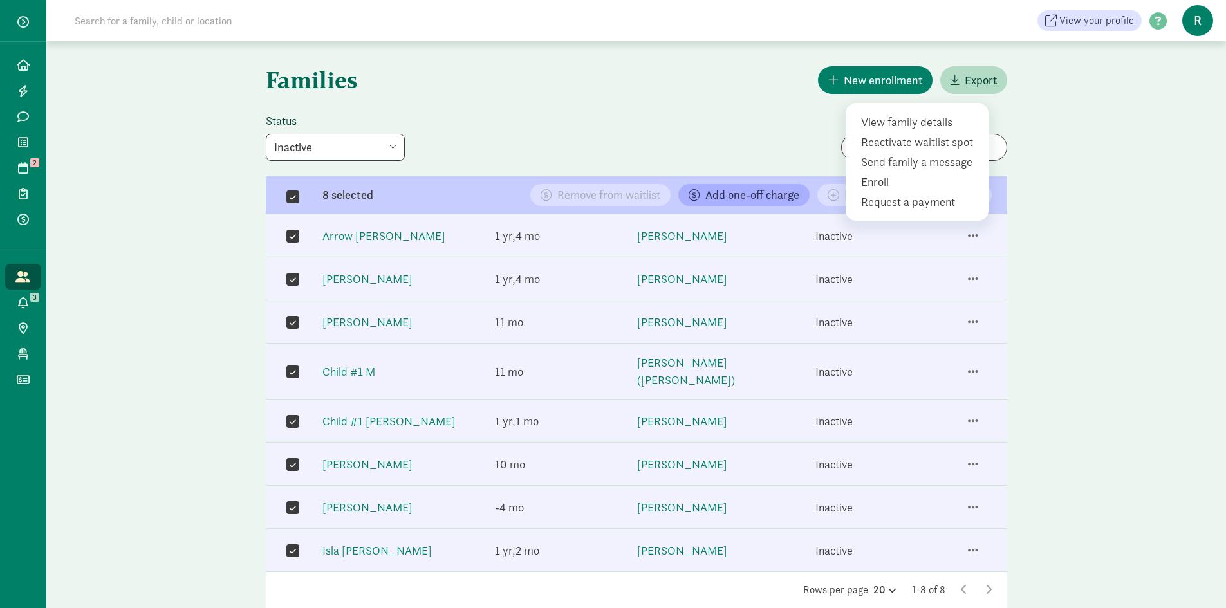
click at [1109, 169] on div "Families New enrollment Export Status All statuses Enrolled Inactive Removed fr…" at bounding box center [635, 345] width 1179 height 608
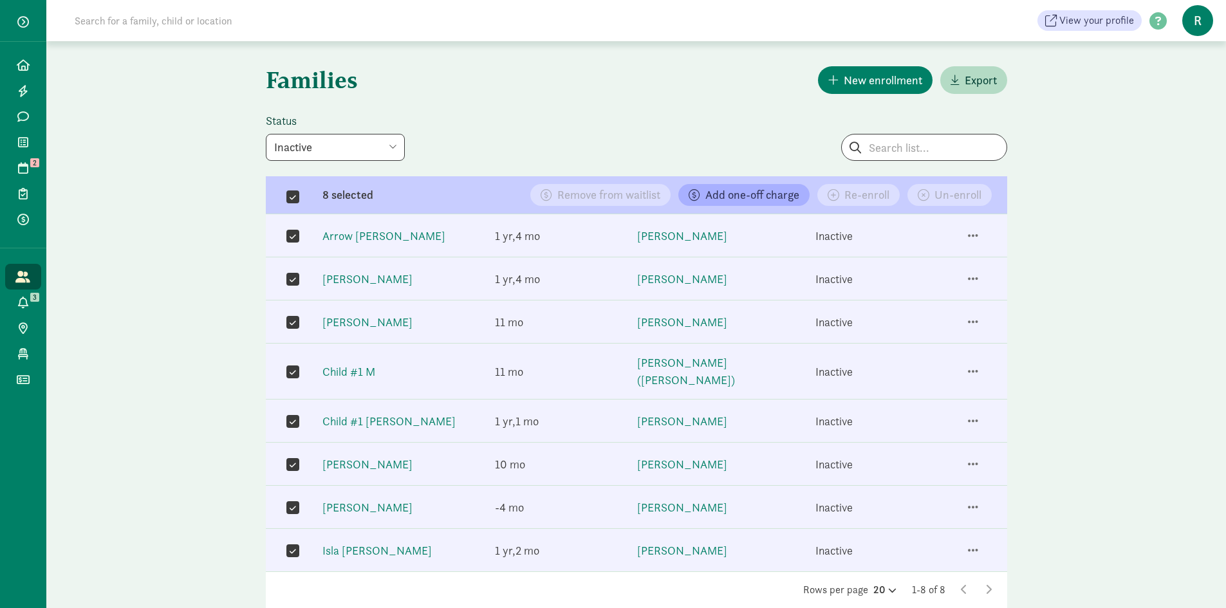
click at [501, 104] on div "Families New enrollment Export Status All statuses Enrolled Inactive Removed fr…" at bounding box center [636, 345] width 772 height 608
click at [17, 64] on icon at bounding box center [23, 65] width 13 height 12
